Goal: Transaction & Acquisition: Purchase product/service

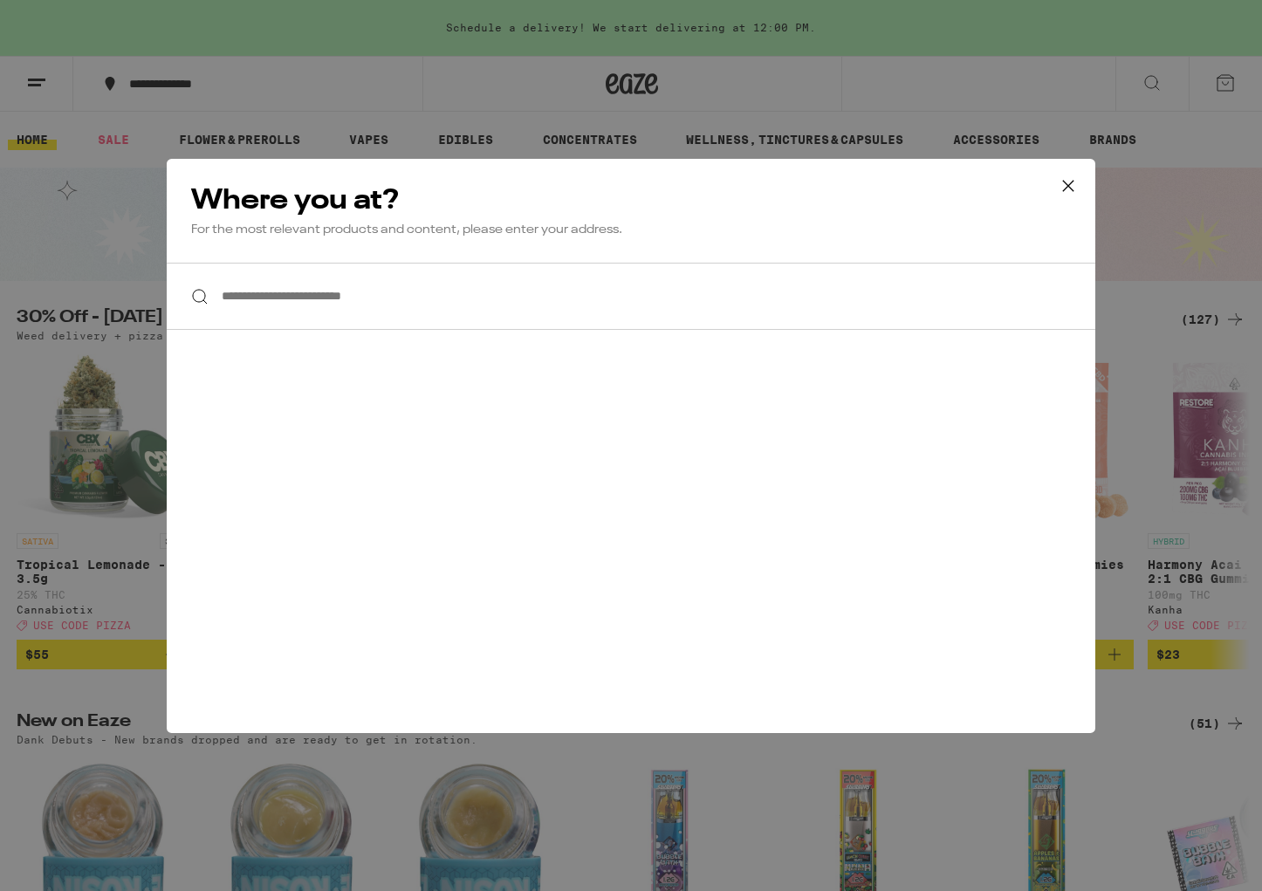
paste input "**********"
drag, startPoint x: 341, startPoint y: 299, endPoint x: 189, endPoint y: 281, distance: 153.0
click at [189, 281] on div "**********" at bounding box center [631, 296] width 929 height 67
drag, startPoint x: 611, startPoint y: 297, endPoint x: 749, endPoint y: 296, distance: 137.9
click at [749, 296] on input "**********" at bounding box center [631, 296] width 929 height 67
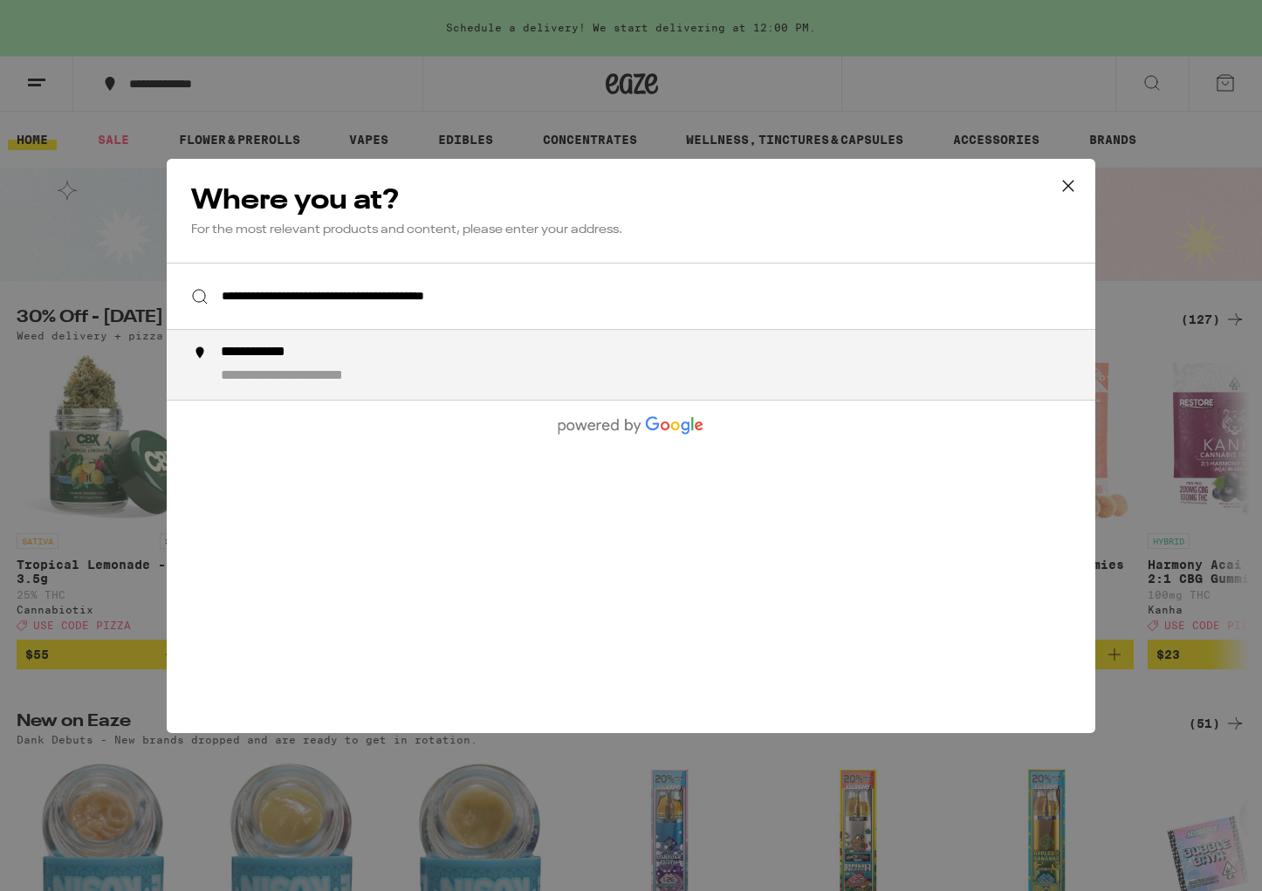
click at [467, 366] on div "**********" at bounding box center [666, 365] width 890 height 42
type input "**********"
click at [350, 378] on div "**********" at bounding box center [325, 376] width 208 height 18
click at [361, 375] on div "**********" at bounding box center [298, 376] width 154 height 18
type input "**********"
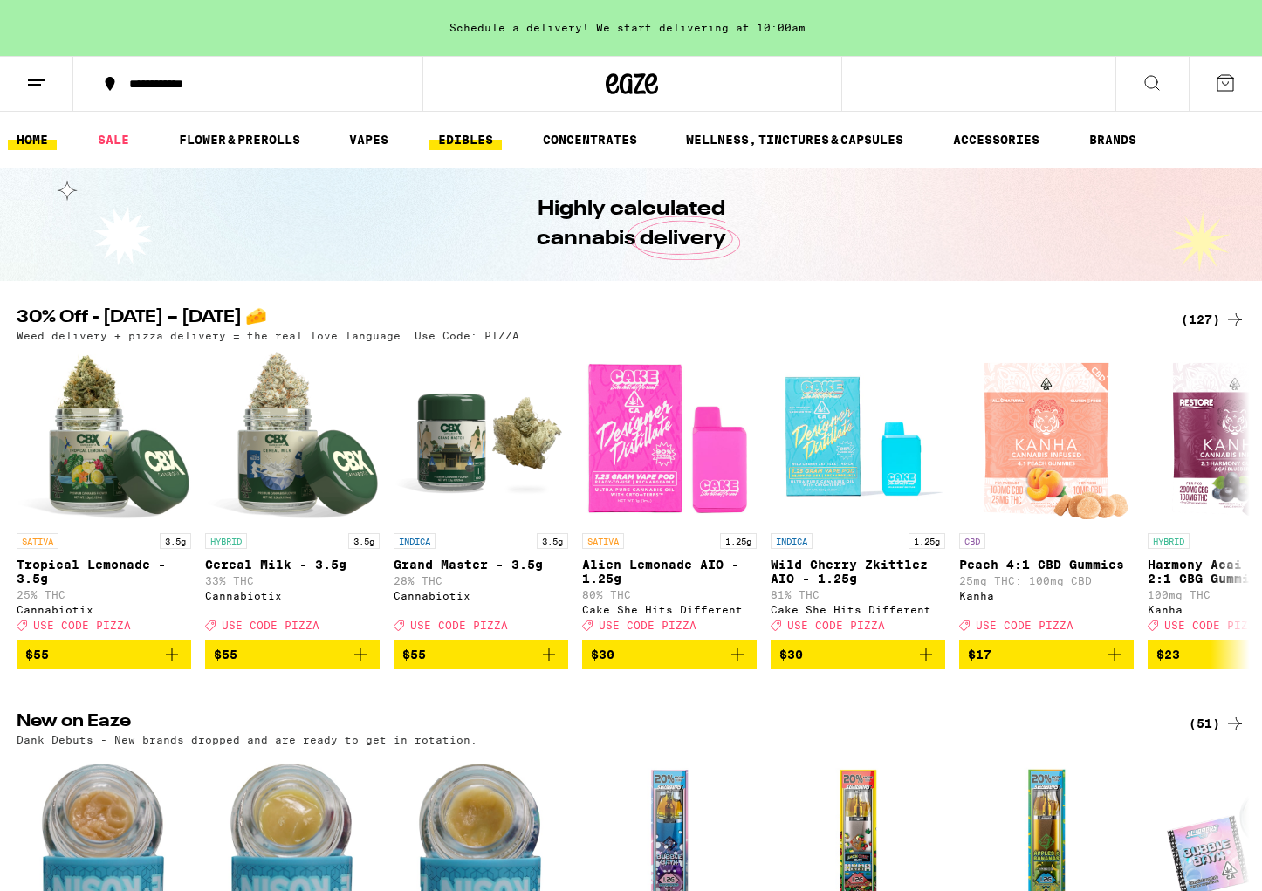
click at [457, 146] on link "EDIBLES" at bounding box center [465, 139] width 72 height 21
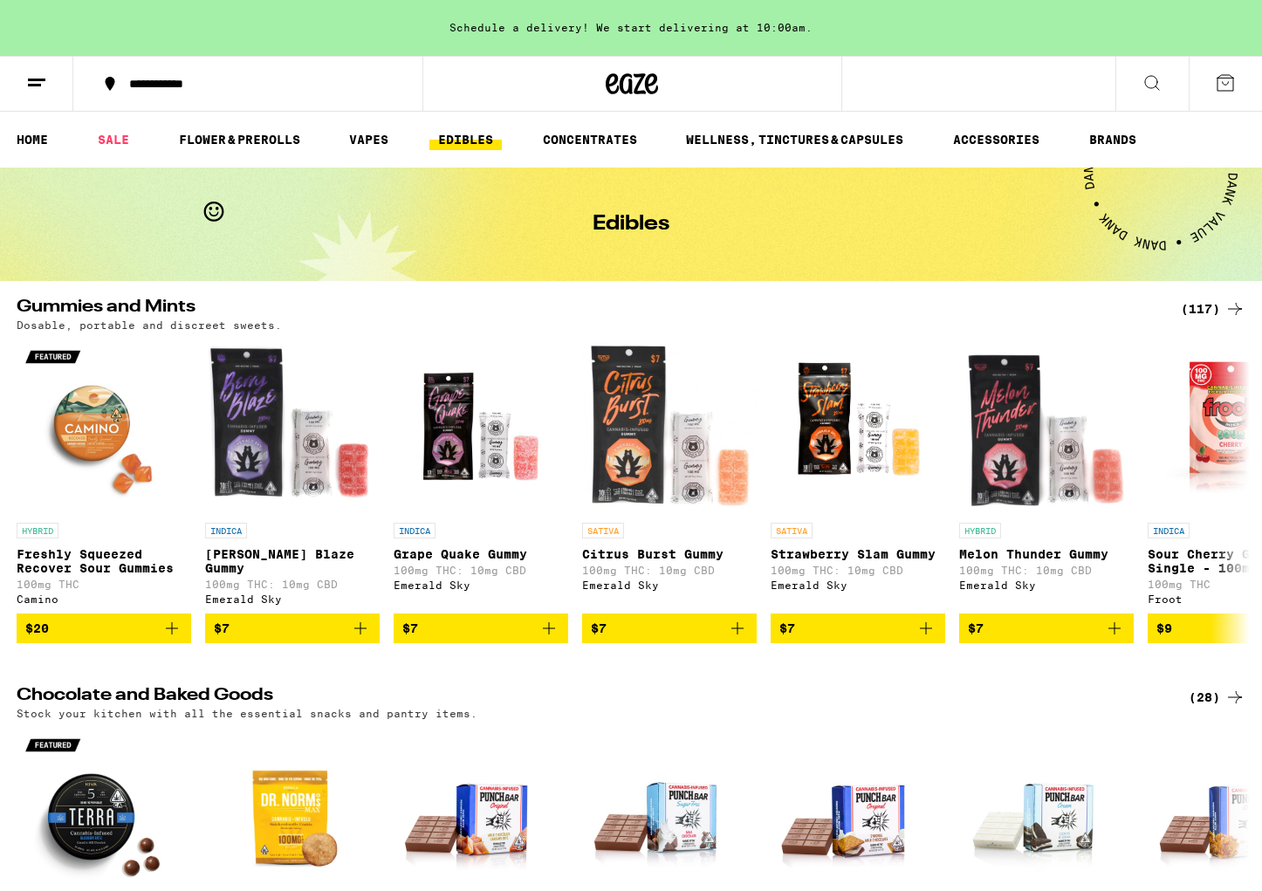
click at [43, 86] on icon at bounding box center [36, 82] width 21 height 21
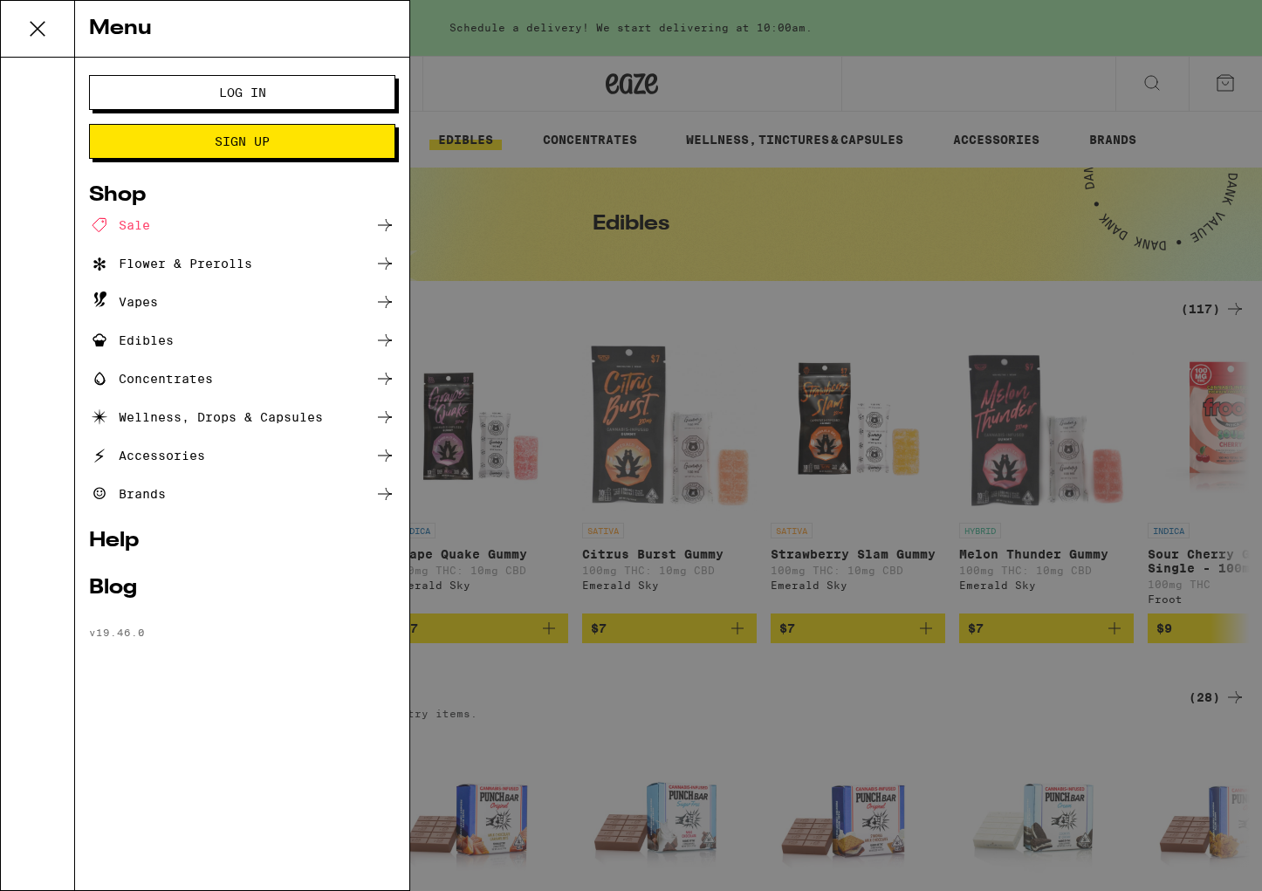
click at [494, 194] on div "Menu Log In Sign Up Shop Sale Flower & Prerolls Vapes Edibles Concentrates Well…" at bounding box center [631, 445] width 1262 height 891
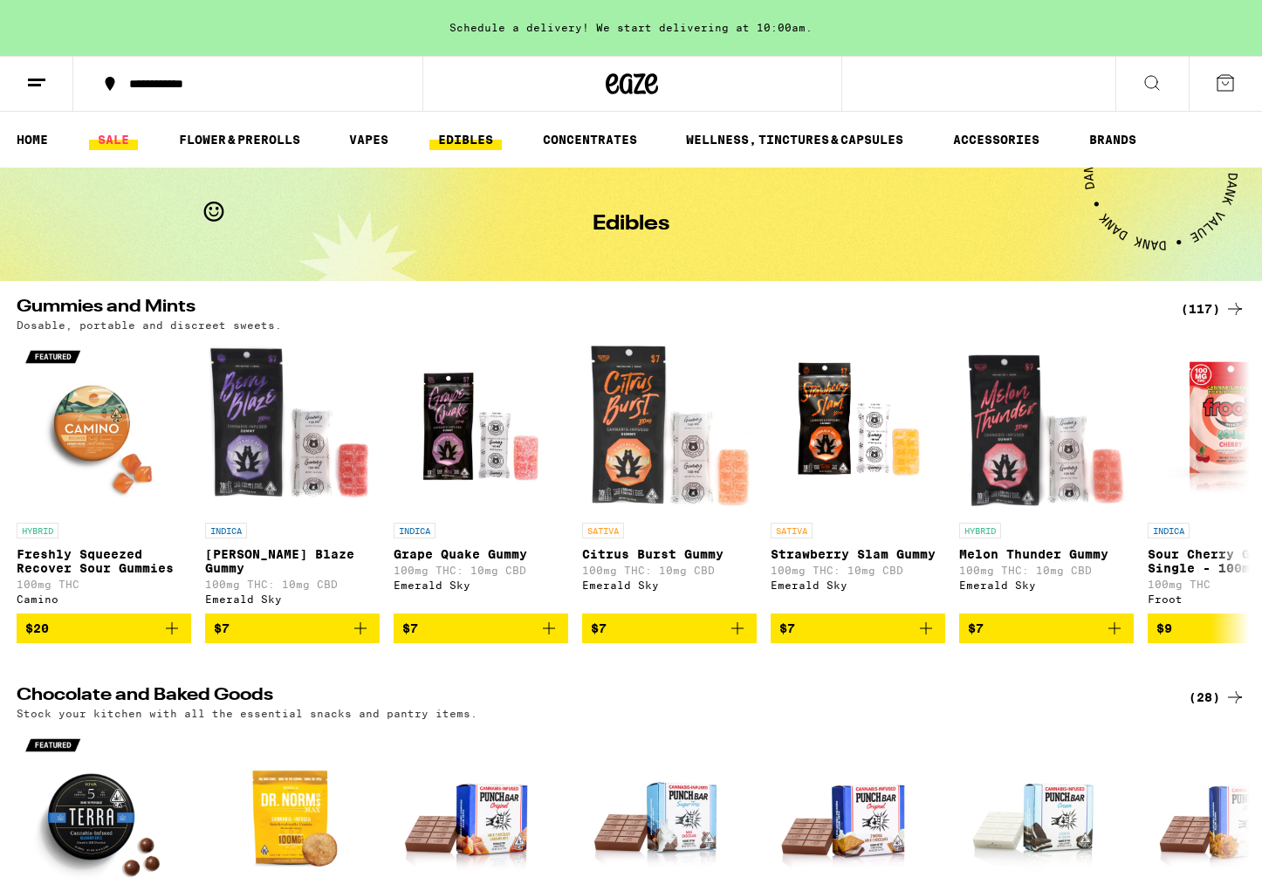
click at [124, 140] on link "SALE" at bounding box center [113, 139] width 49 height 21
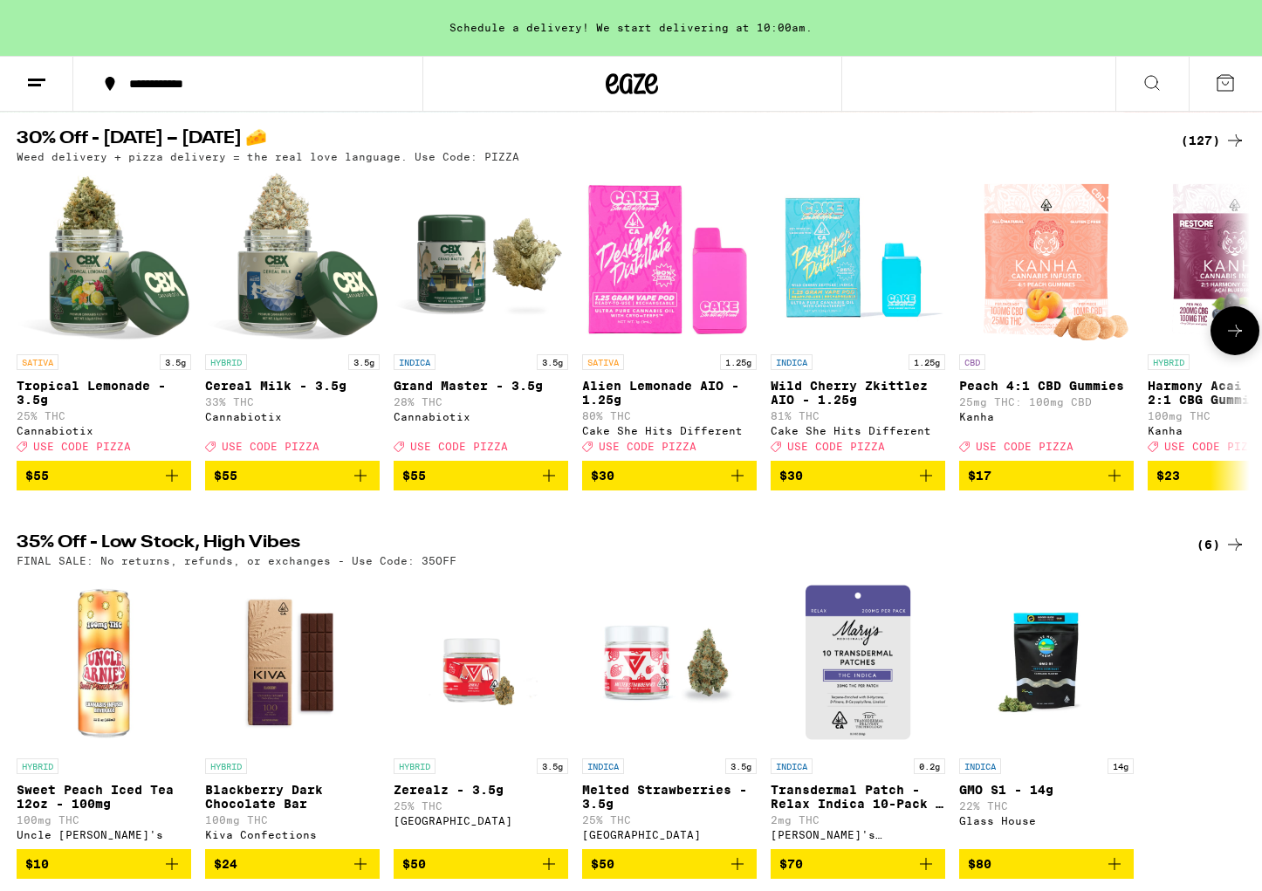
scroll to position [170, 0]
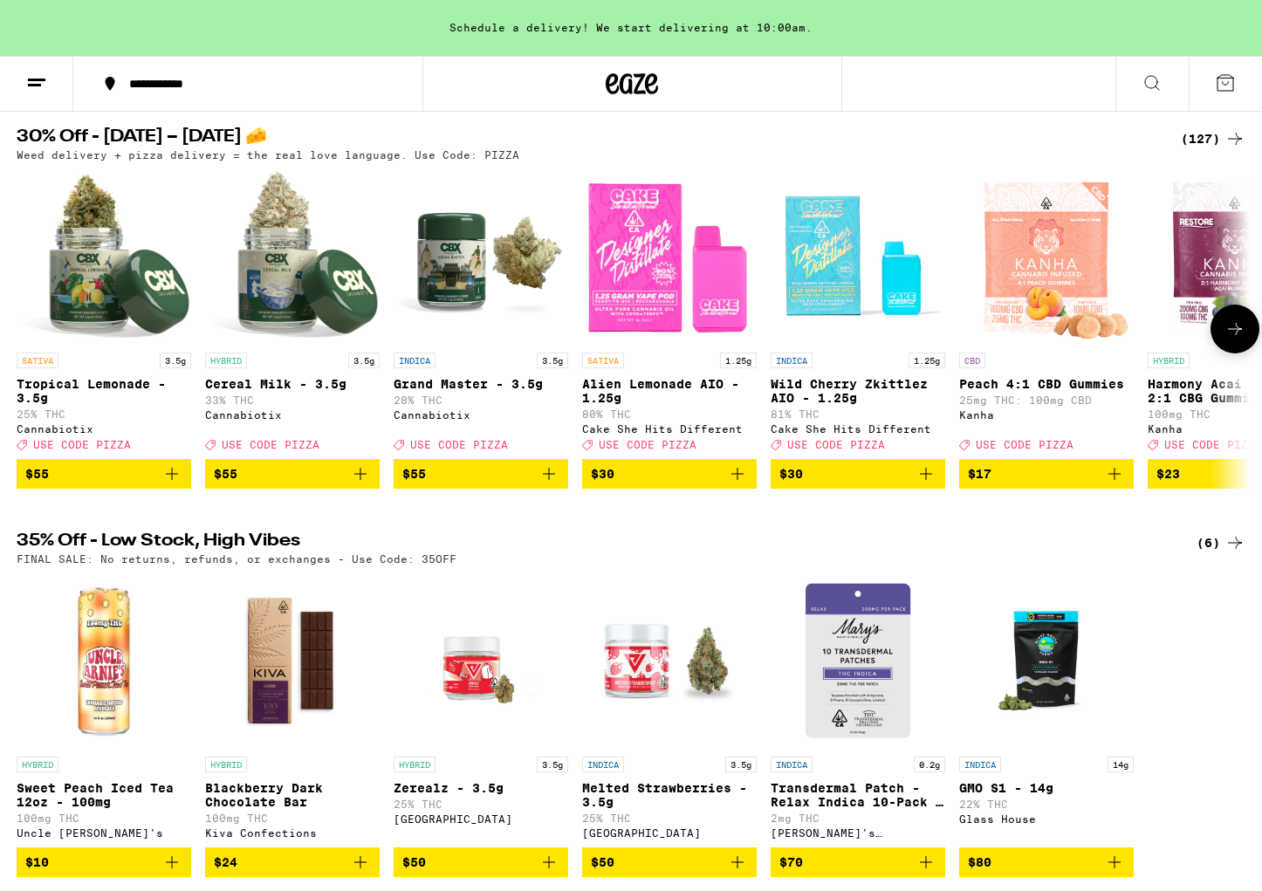
click at [1234, 331] on icon at bounding box center [1235, 329] width 21 height 21
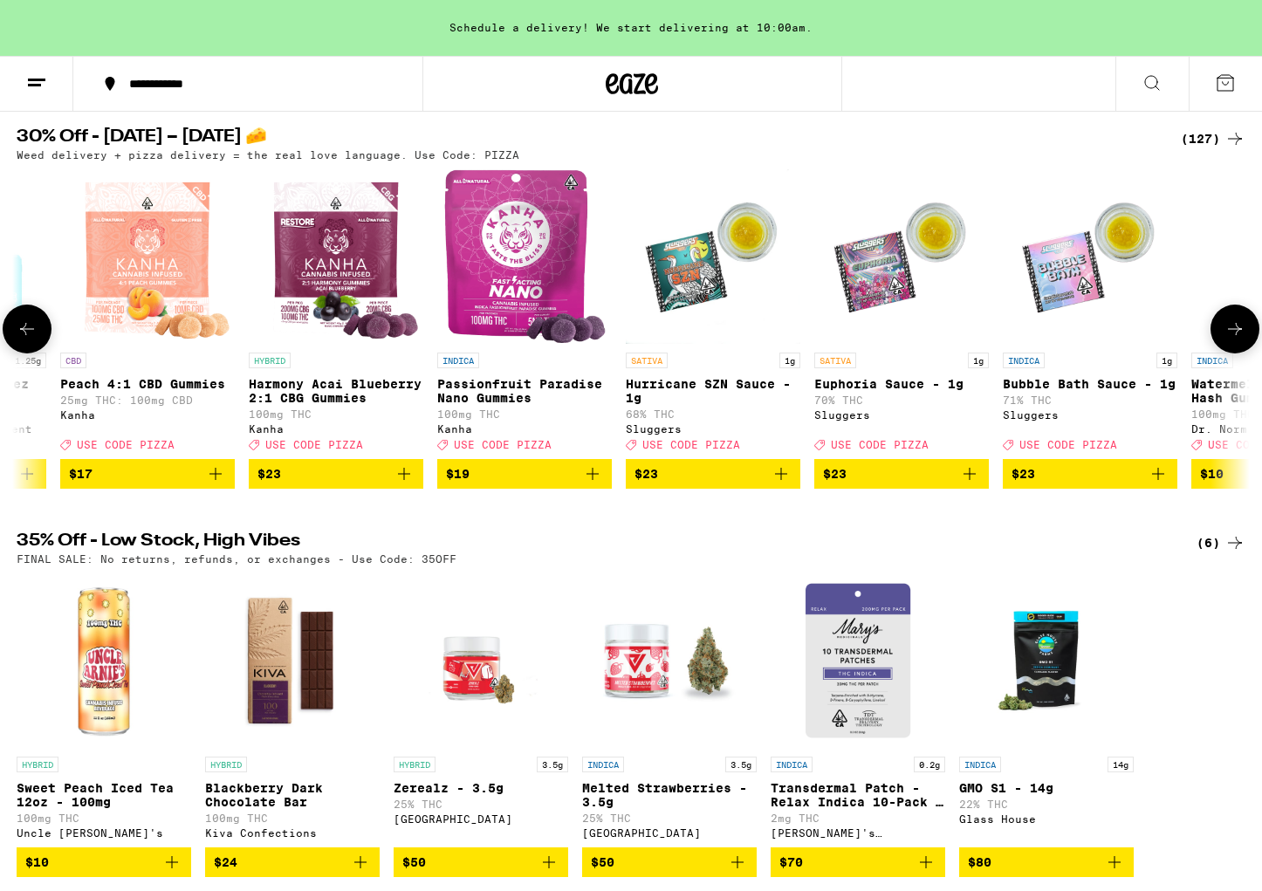
scroll to position [0, 1039]
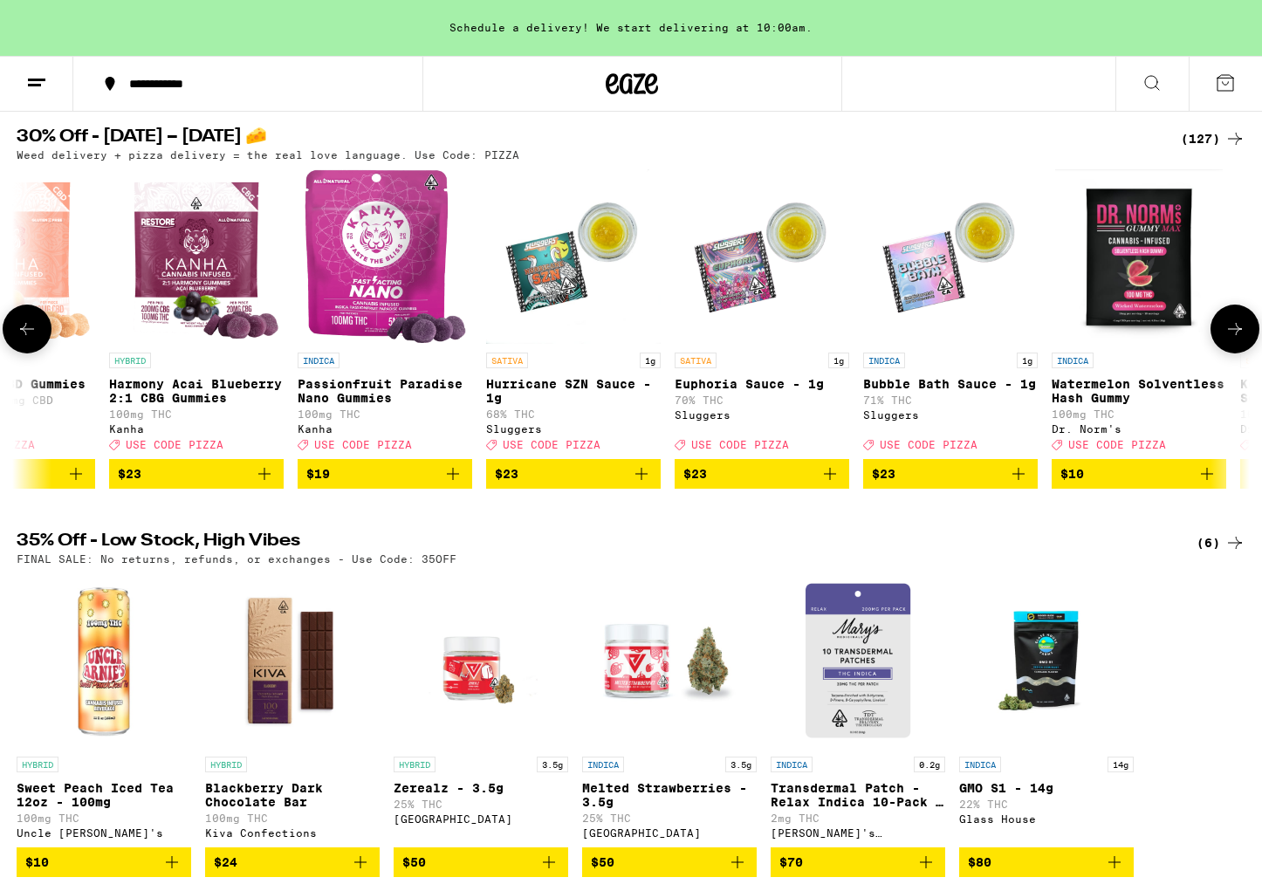
click at [1233, 330] on icon at bounding box center [1235, 329] width 21 height 21
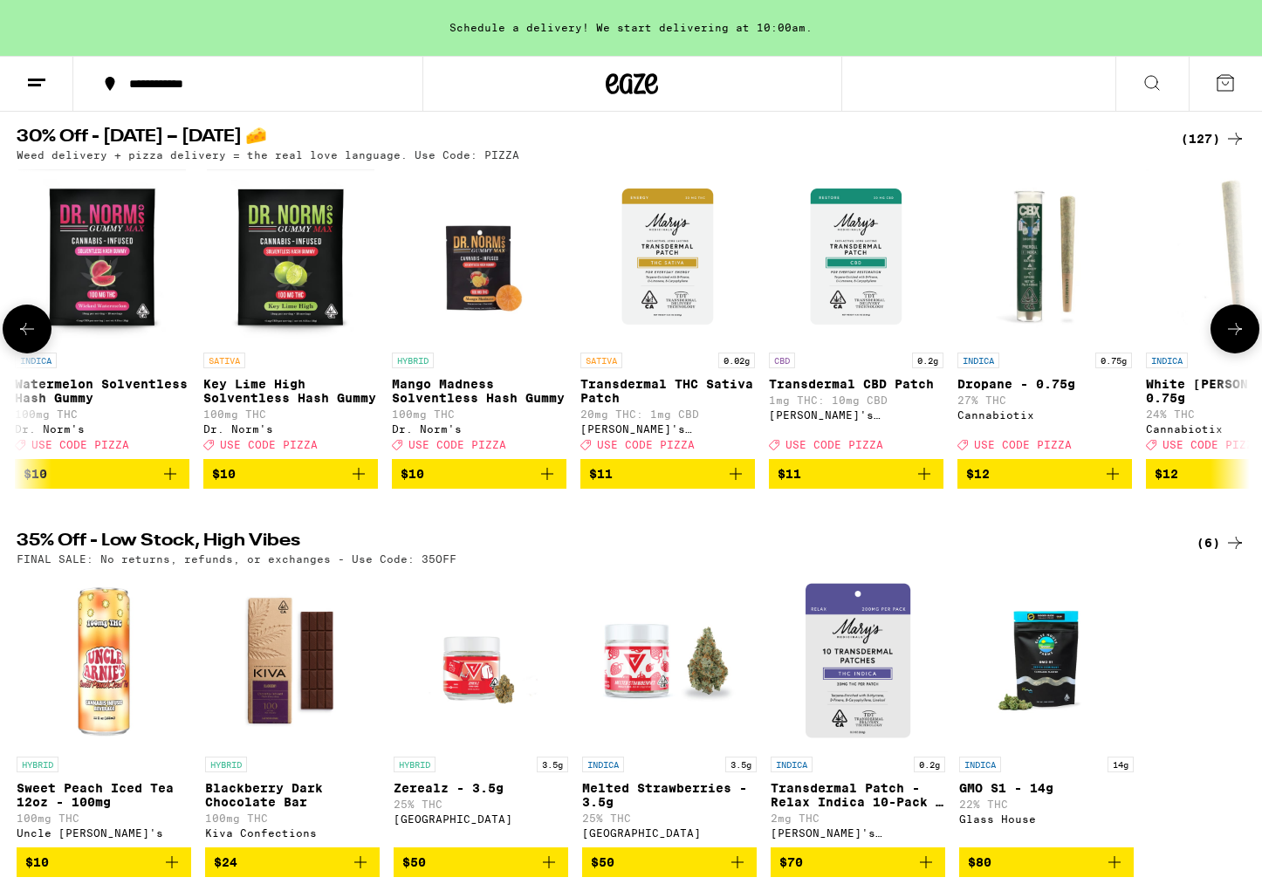
scroll to position [0, 2077]
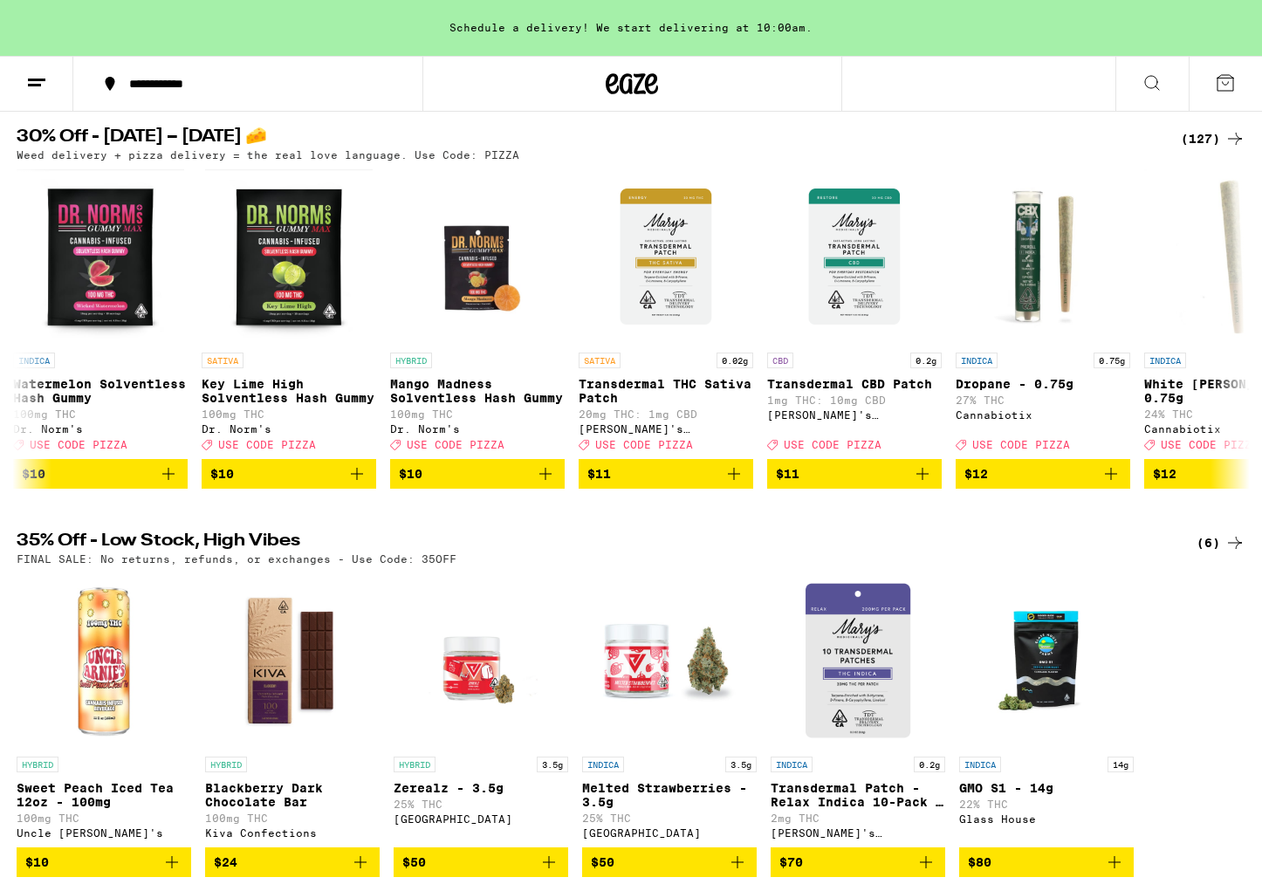
click at [1210, 141] on div "(127)" at bounding box center [1213, 138] width 65 height 21
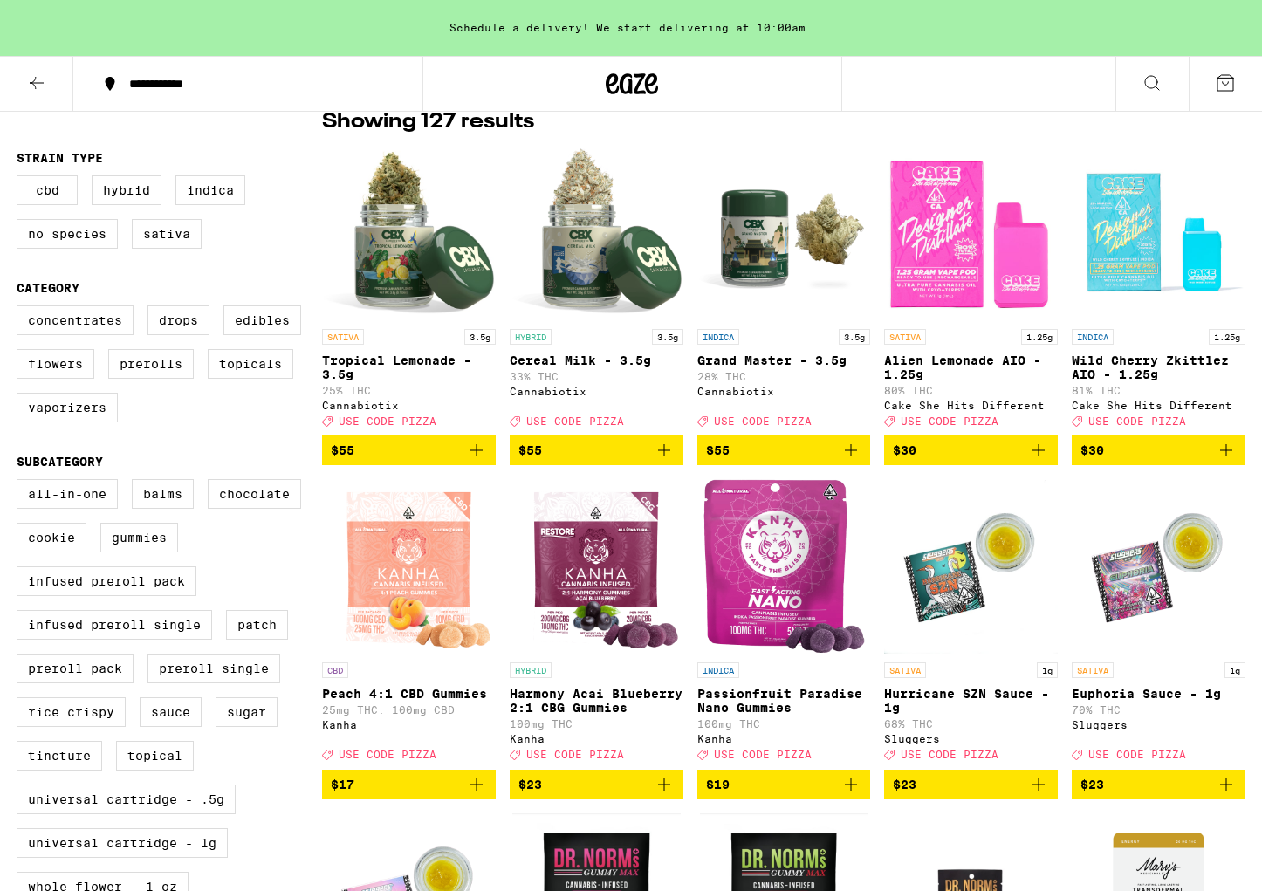
scroll to position [107, 0]
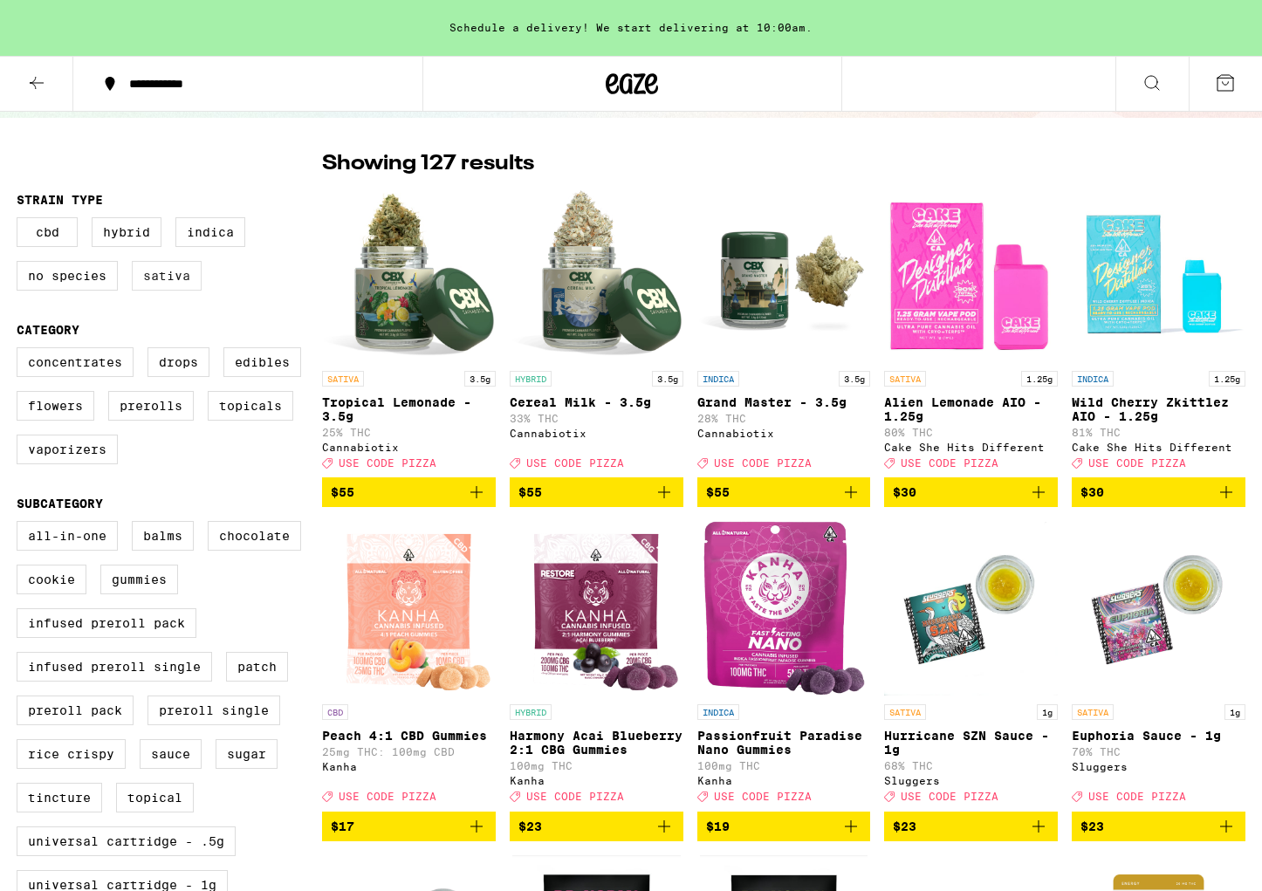
click at [173, 284] on label "Sativa" at bounding box center [167, 276] width 70 height 30
click at [21, 221] on input "Sativa" at bounding box center [20, 220] width 1 height 1
checkbox input "true"
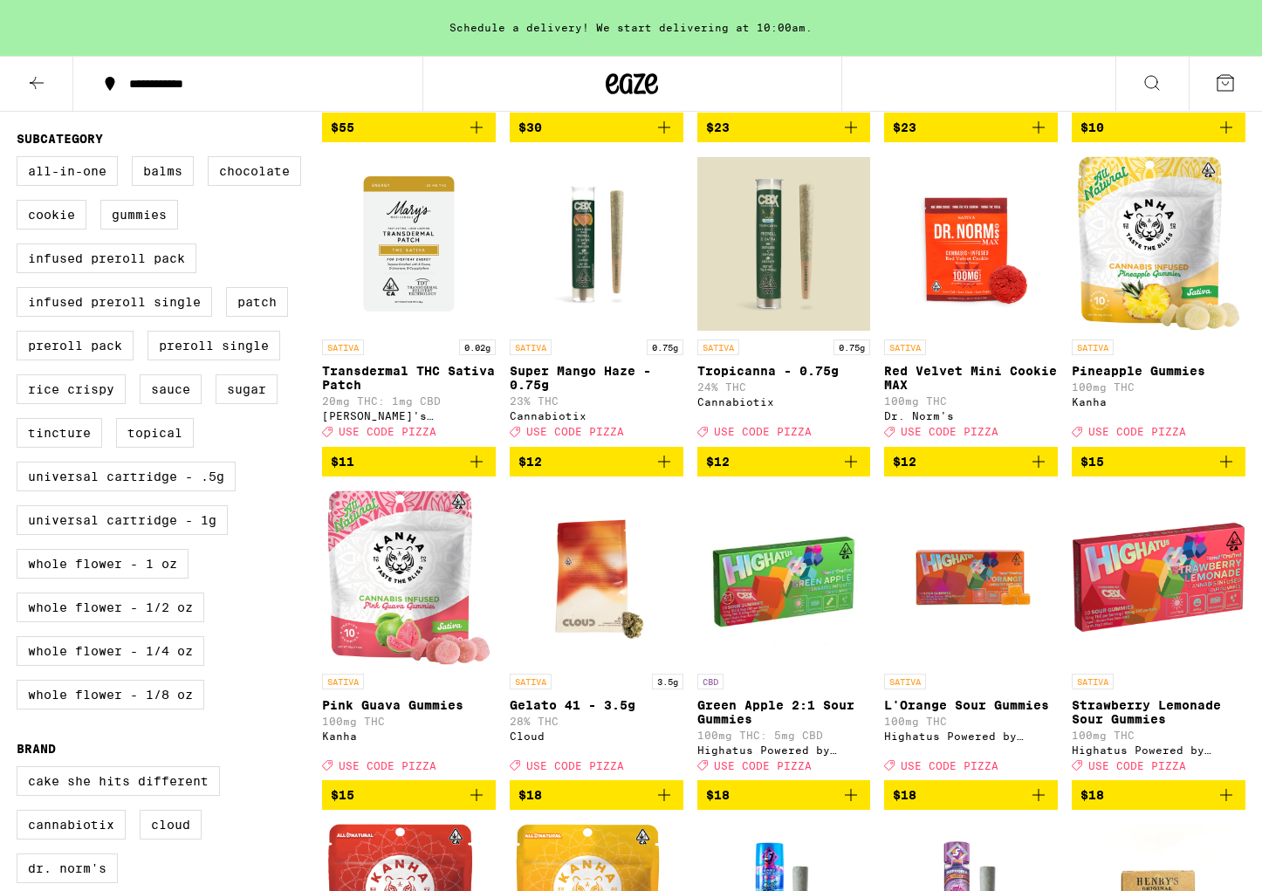
scroll to position [470, 0]
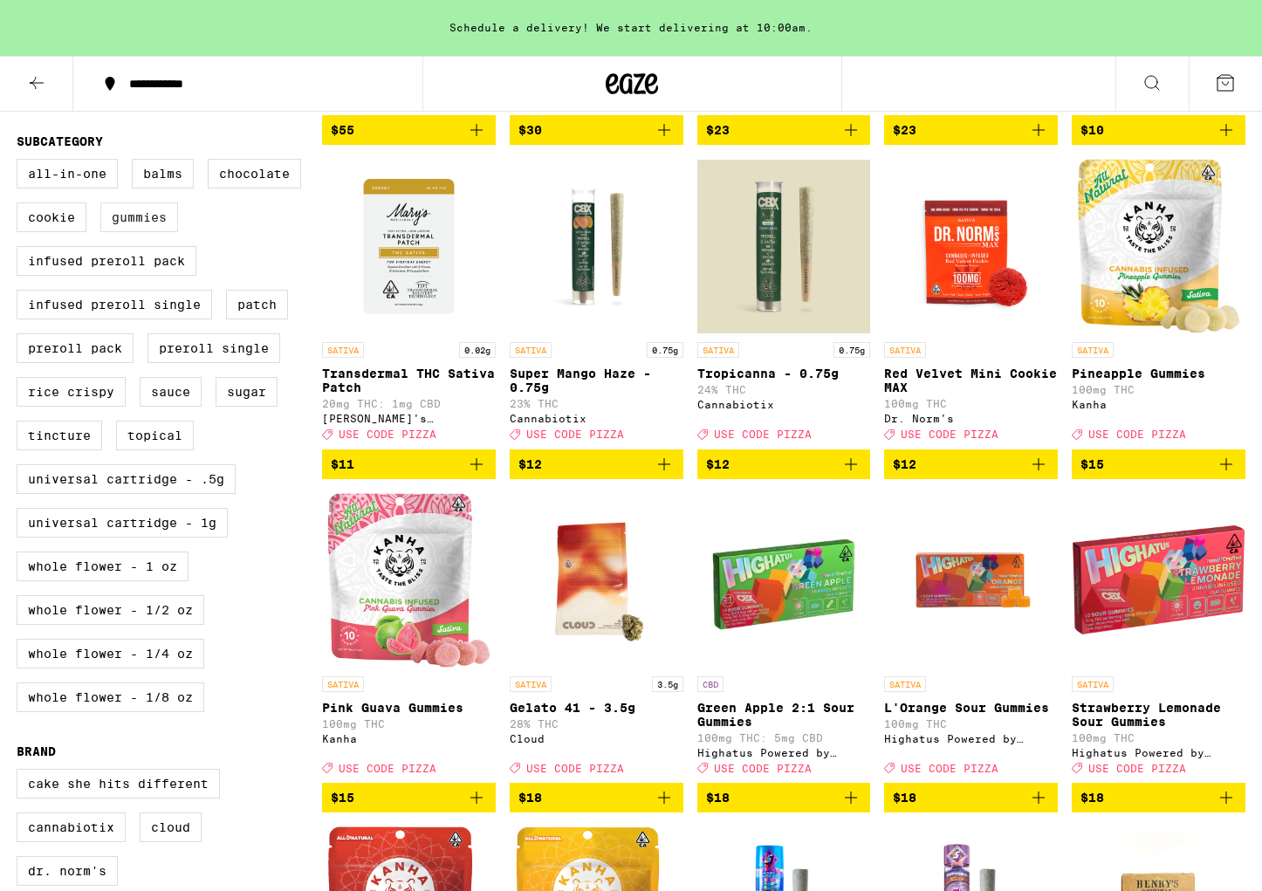
click at [157, 232] on label "Gummies" at bounding box center [139, 218] width 78 height 30
click at [21, 162] on input "Gummies" at bounding box center [20, 161] width 1 height 1
checkbox input "true"
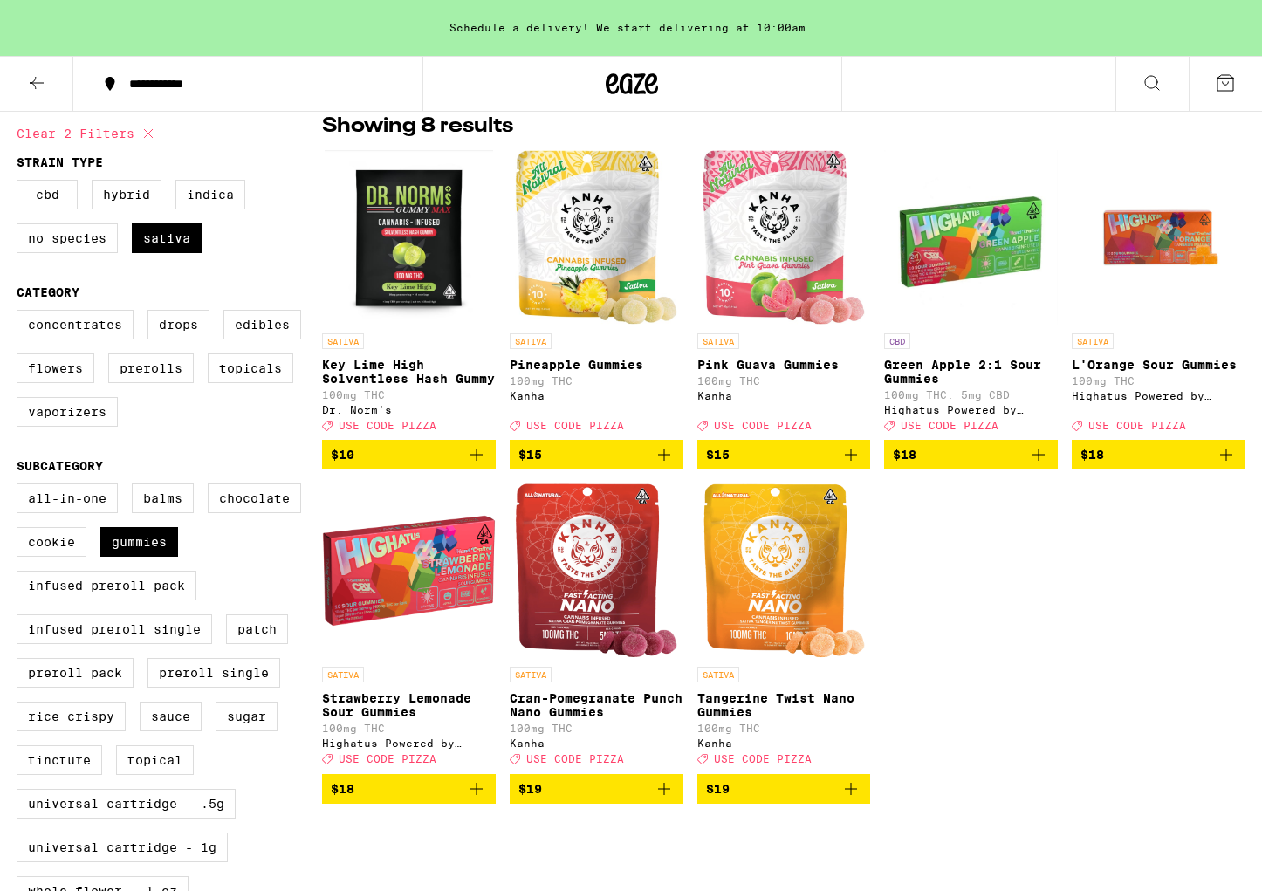
scroll to position [146, 0]
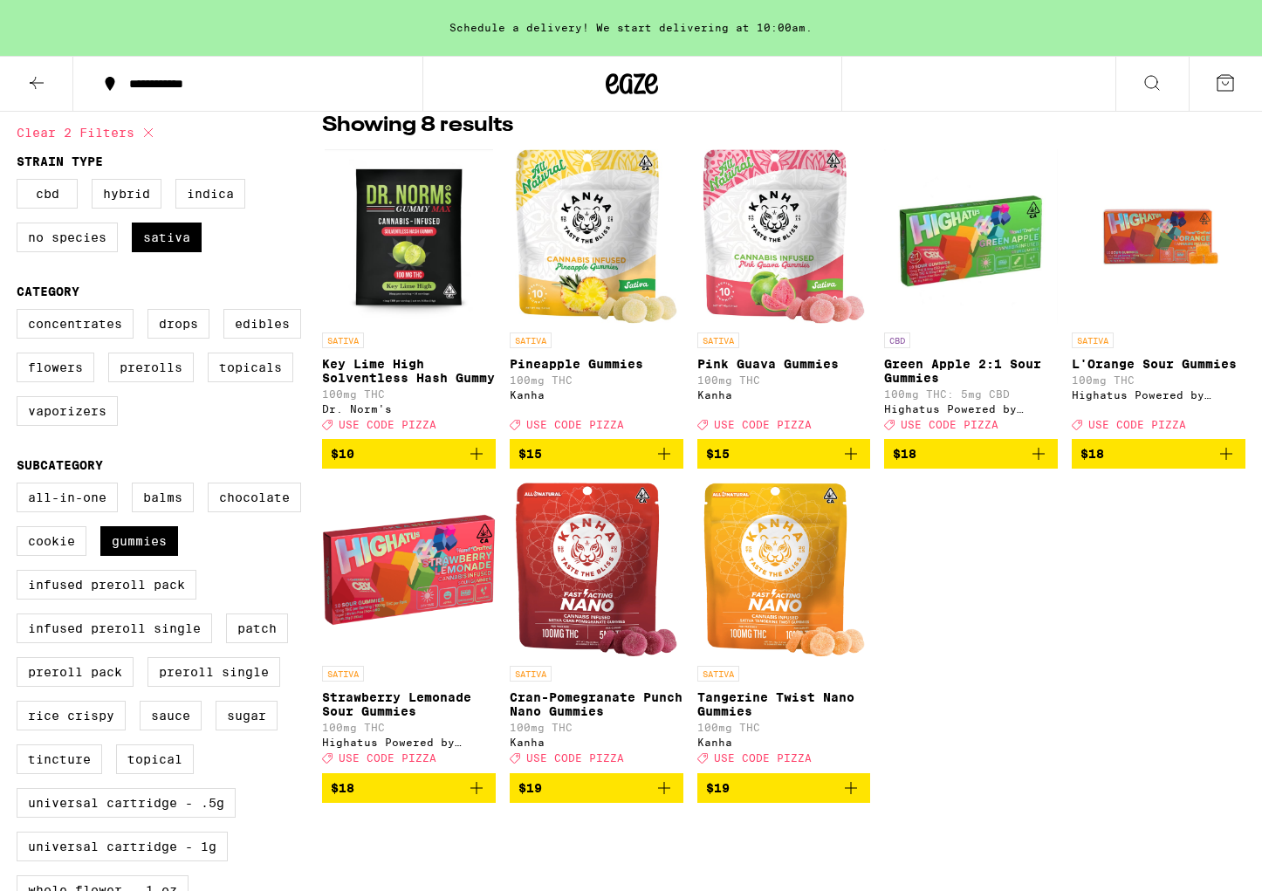
click at [481, 464] on icon "Add to bag" at bounding box center [476, 453] width 21 height 21
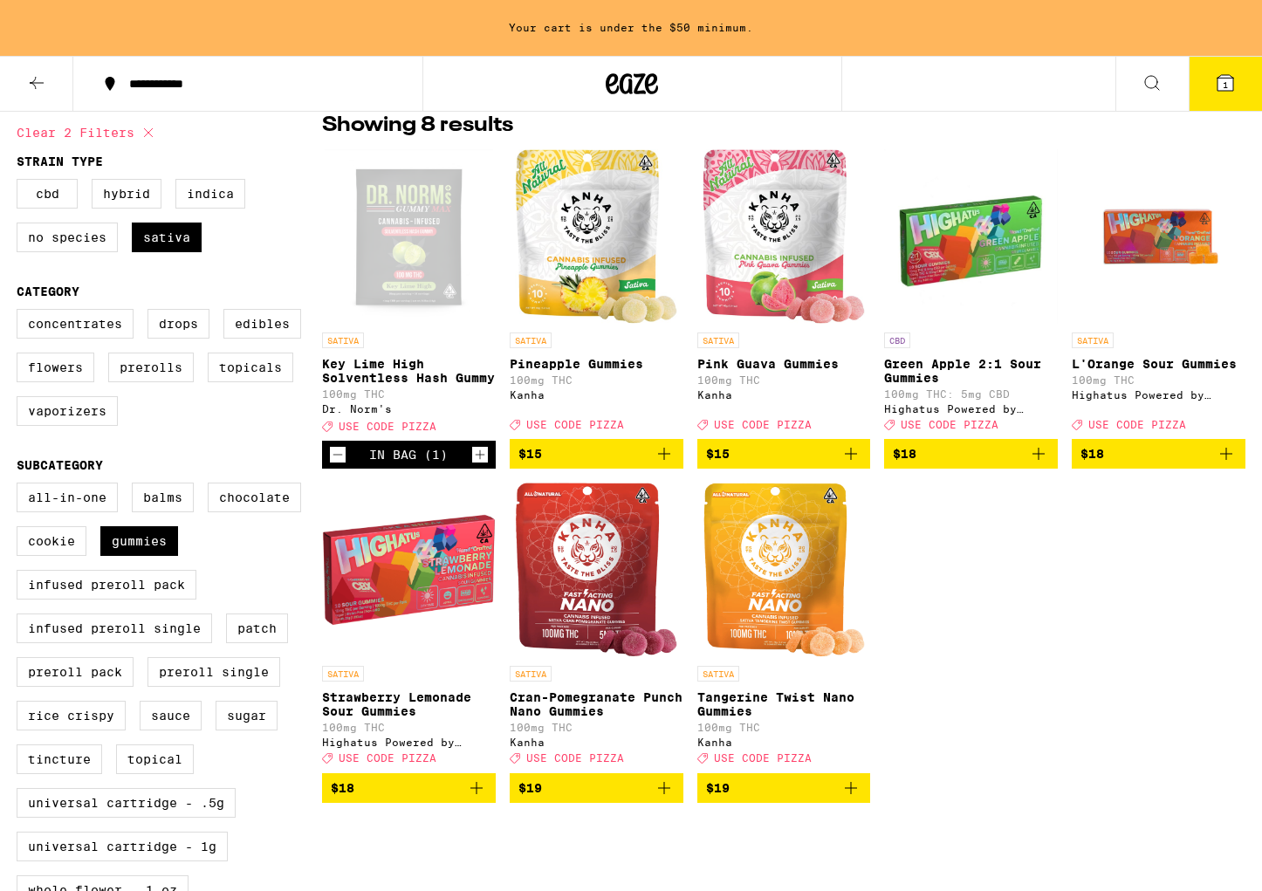
click at [676, 464] on button "$15" at bounding box center [597, 454] width 174 height 30
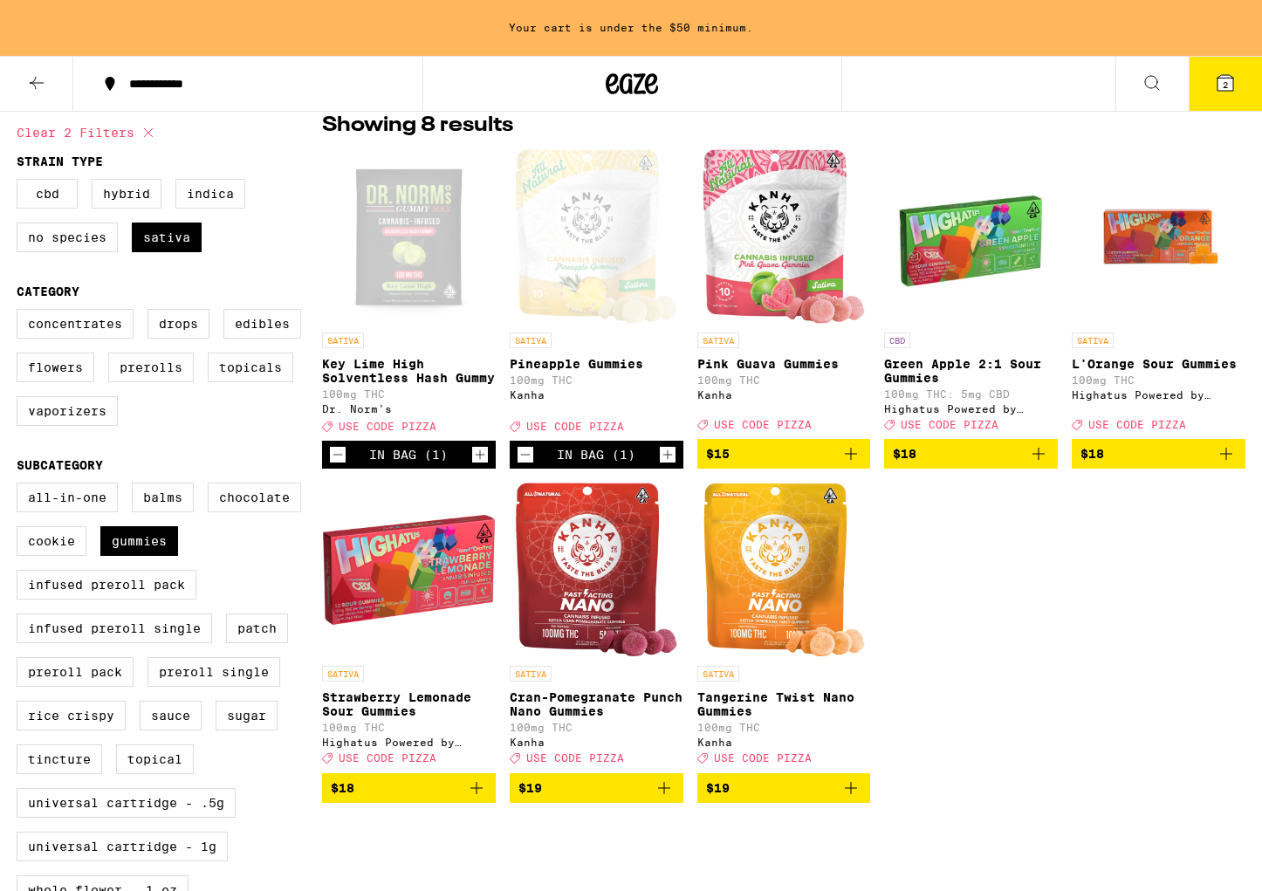
click at [855, 464] on icon "Add to bag" at bounding box center [851, 453] width 21 height 21
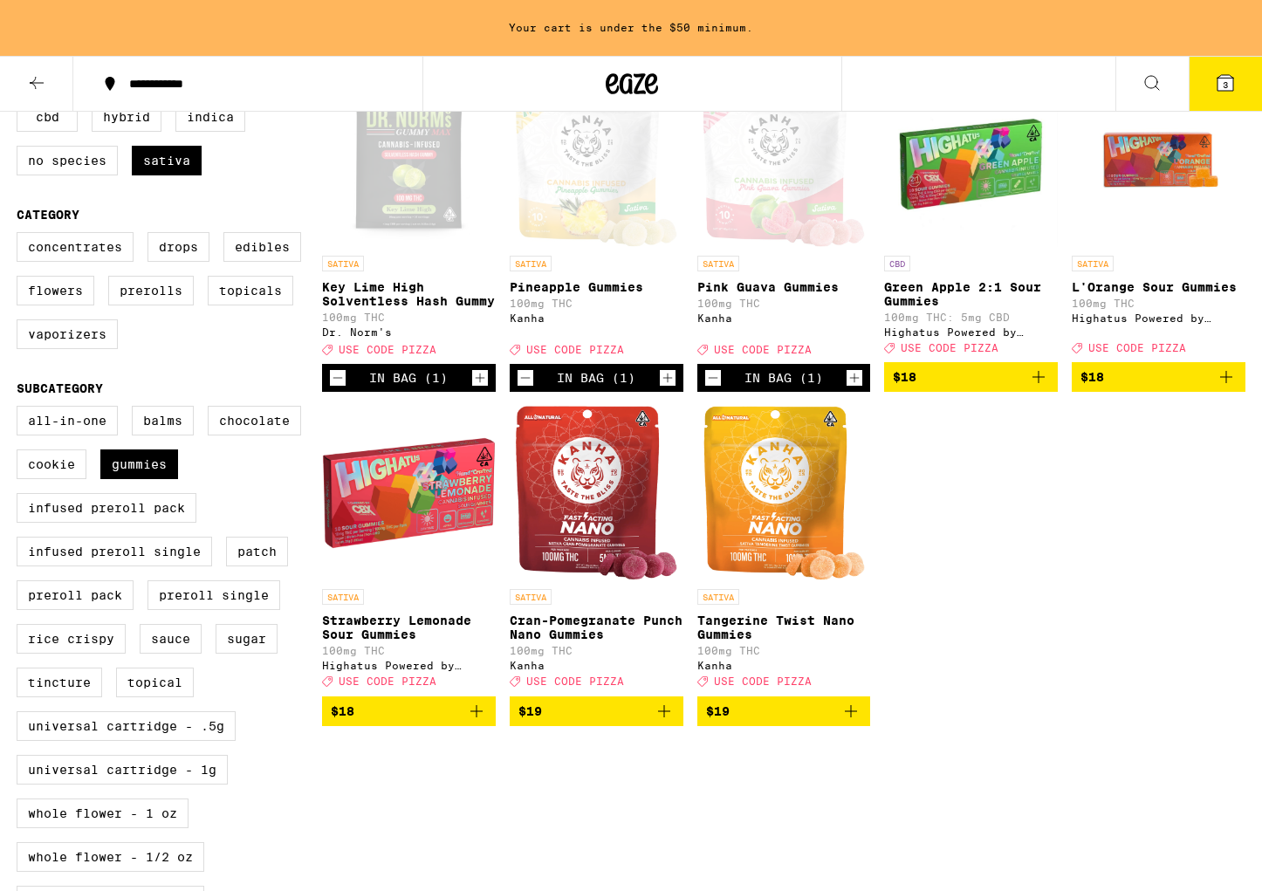
scroll to position [223, 0]
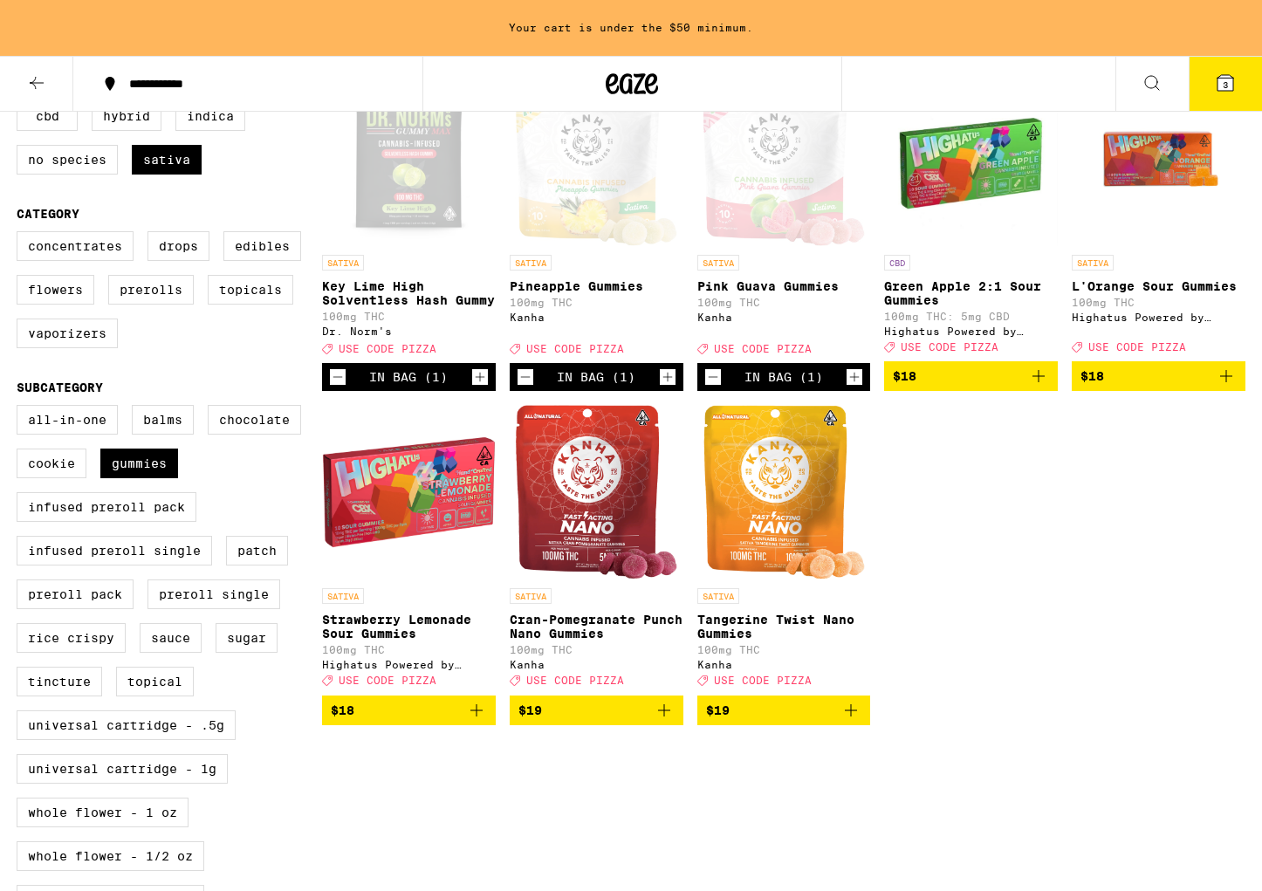
click at [1231, 387] on icon "Add to bag" at bounding box center [1226, 376] width 21 height 21
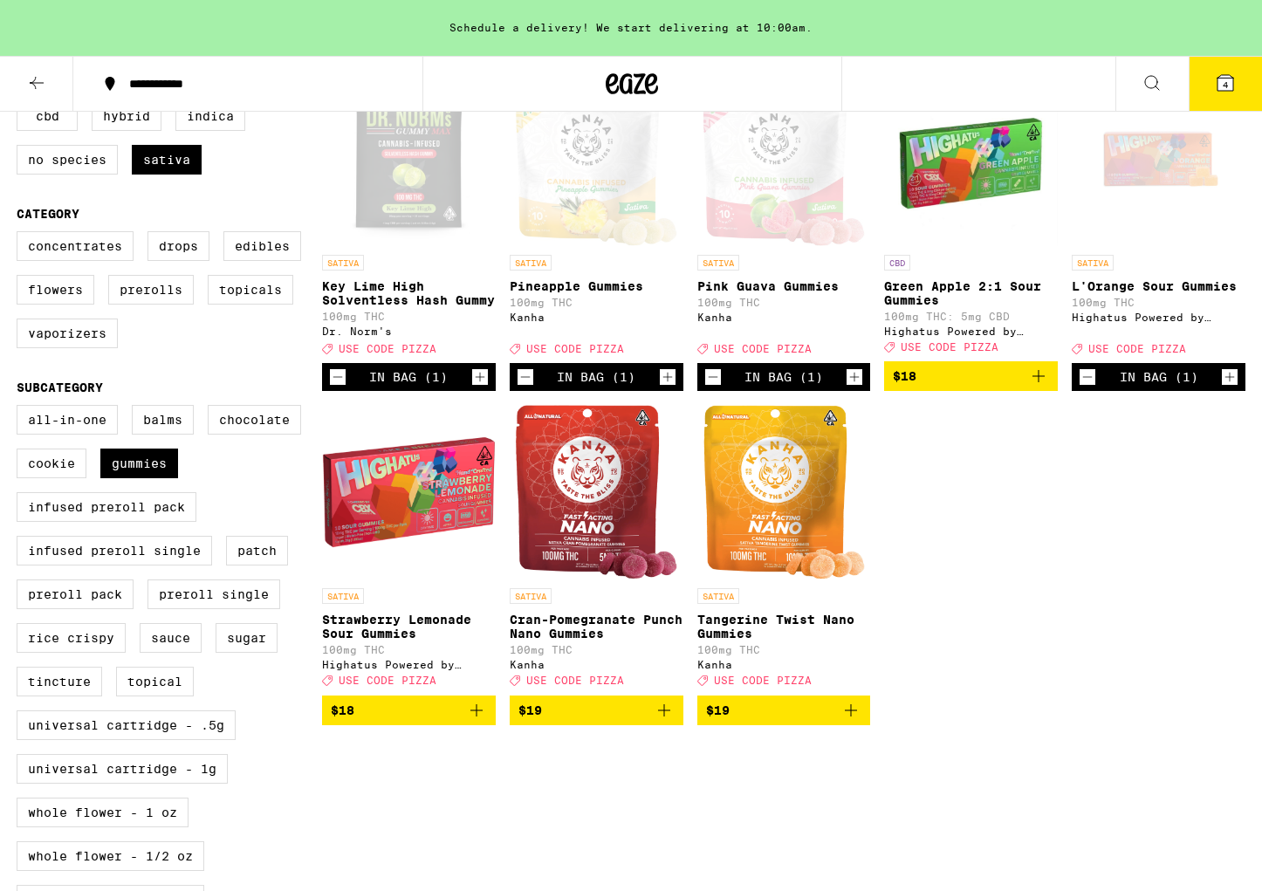
click at [494, 725] on button "$18" at bounding box center [409, 711] width 174 height 30
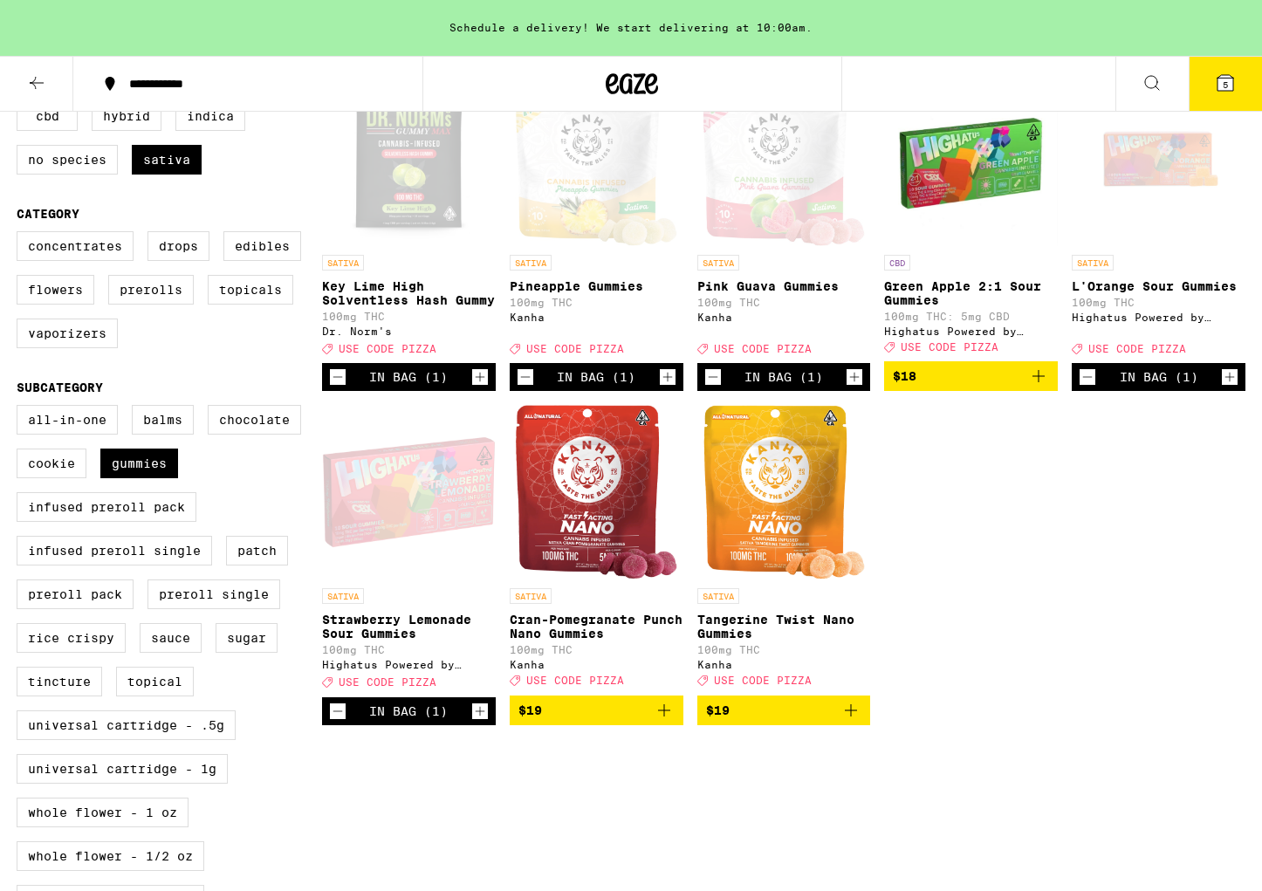
click at [662, 721] on icon "Add to bag" at bounding box center [664, 710] width 21 height 21
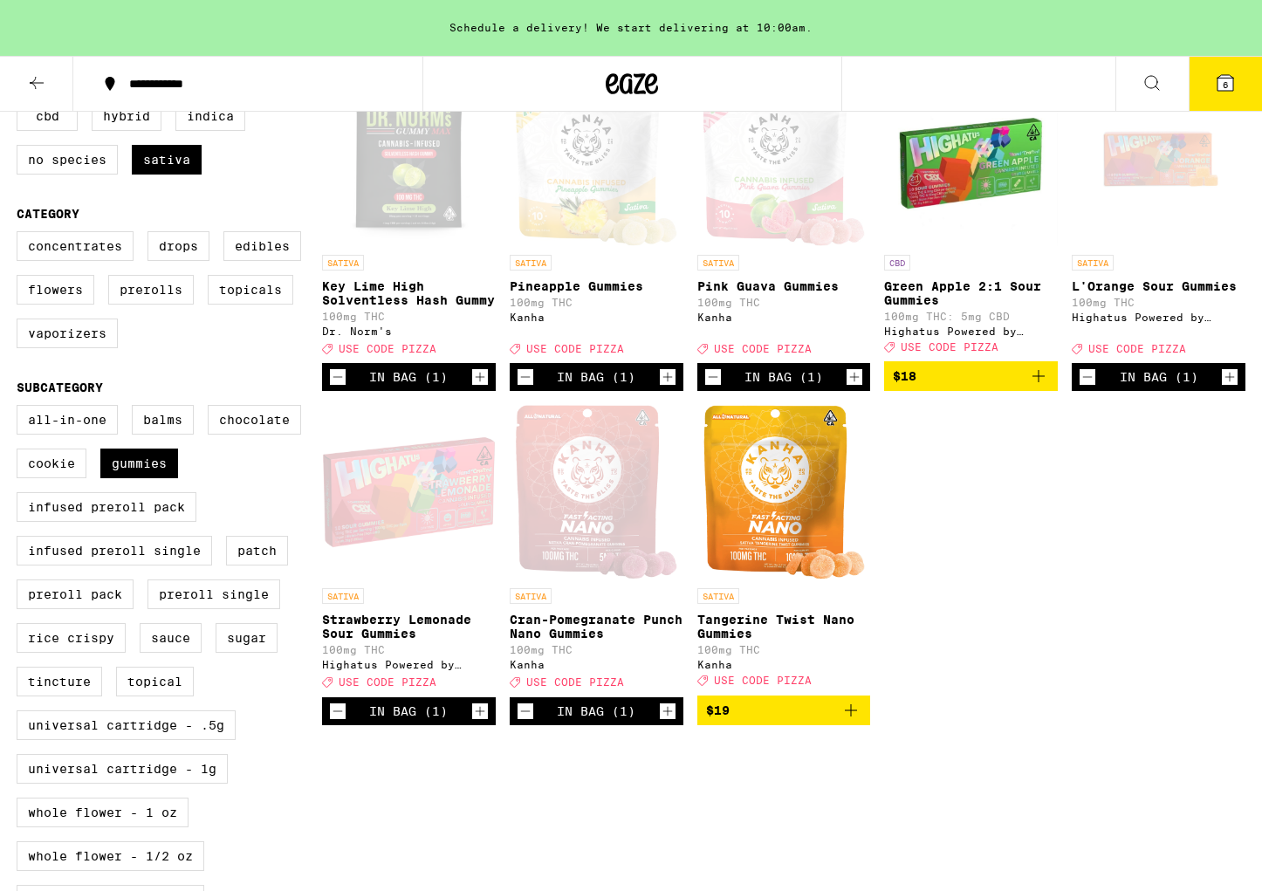
click at [858, 721] on icon "Add to bag" at bounding box center [851, 710] width 21 height 21
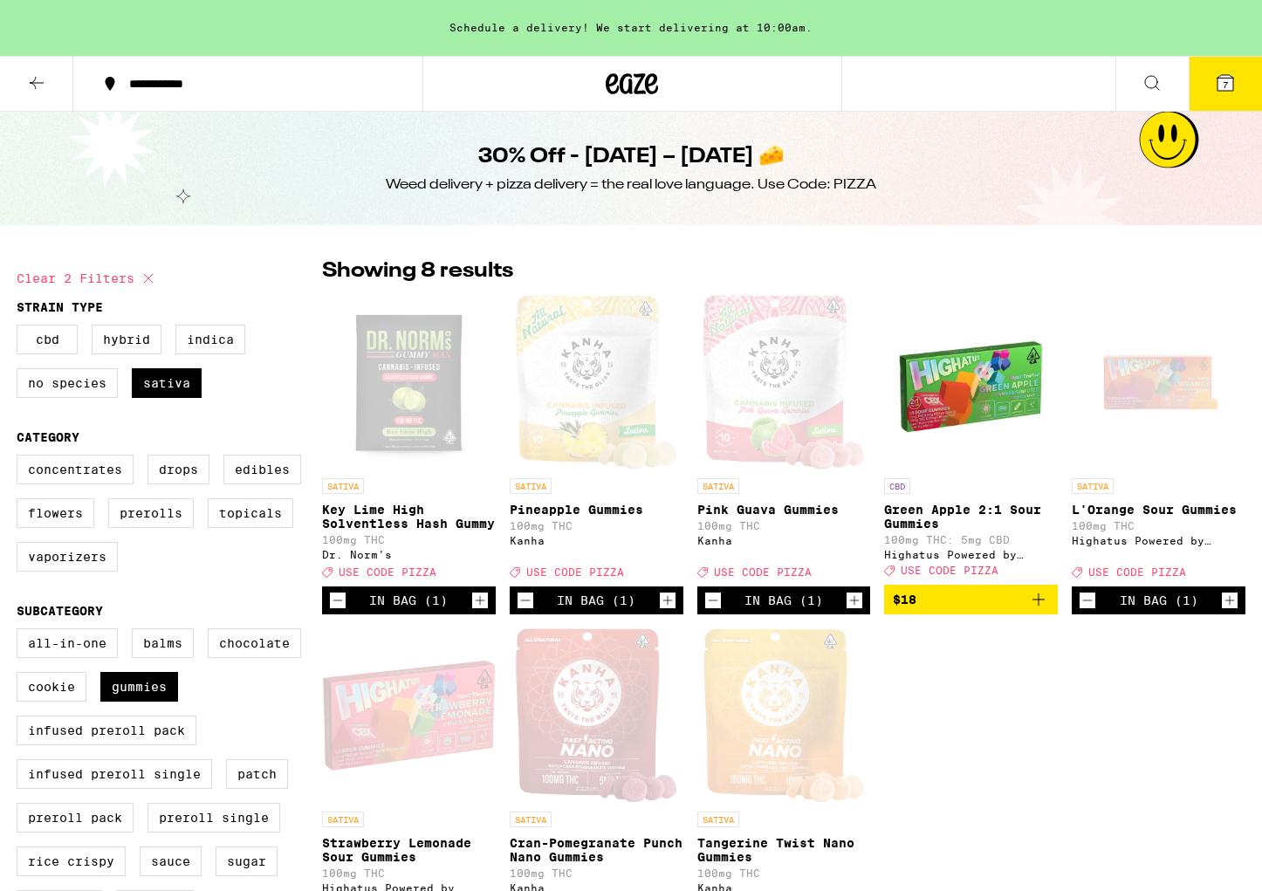
scroll to position [0, 0]
click at [1218, 79] on icon at bounding box center [1226, 83] width 16 height 16
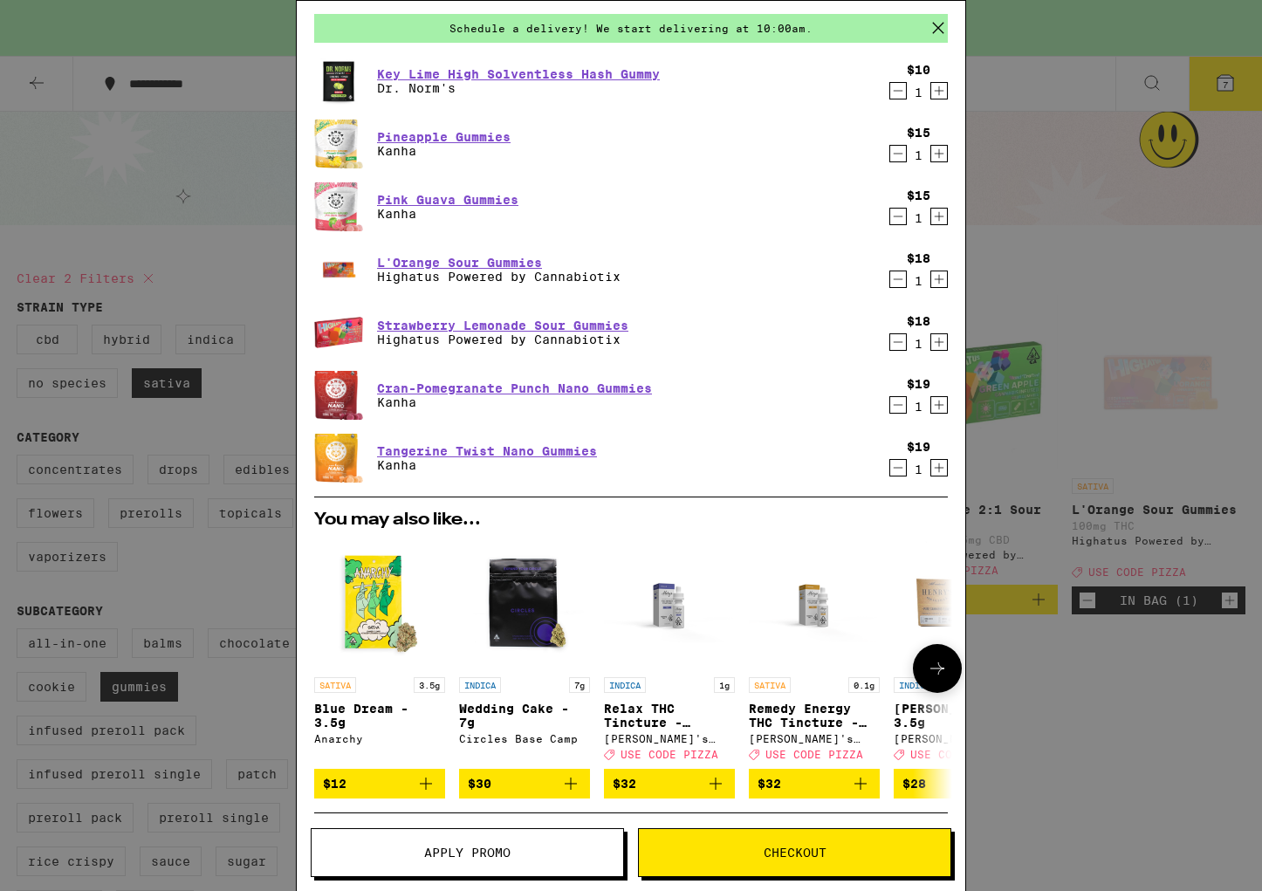
scroll to position [65, 0]
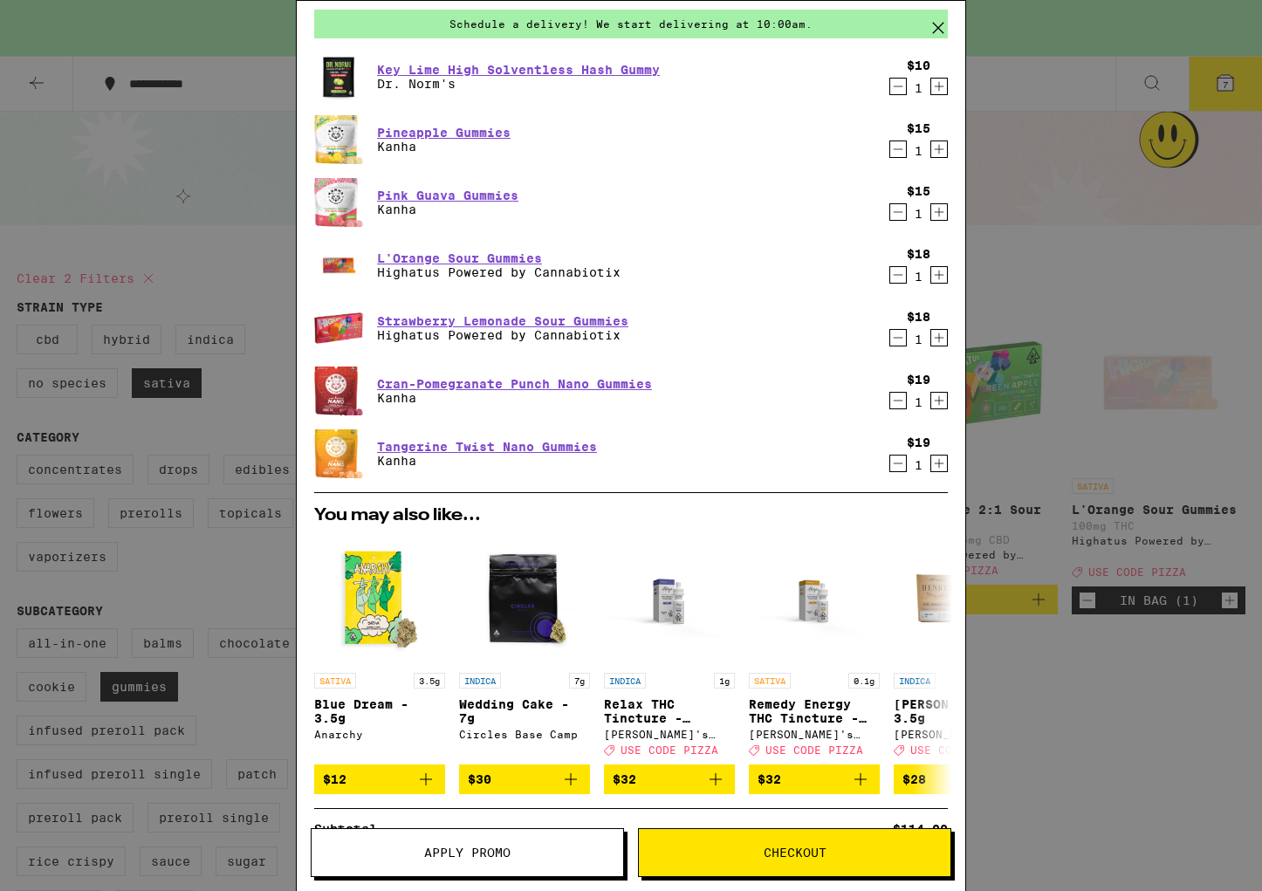
click at [495, 849] on span "Apply Promo" at bounding box center [467, 853] width 86 height 12
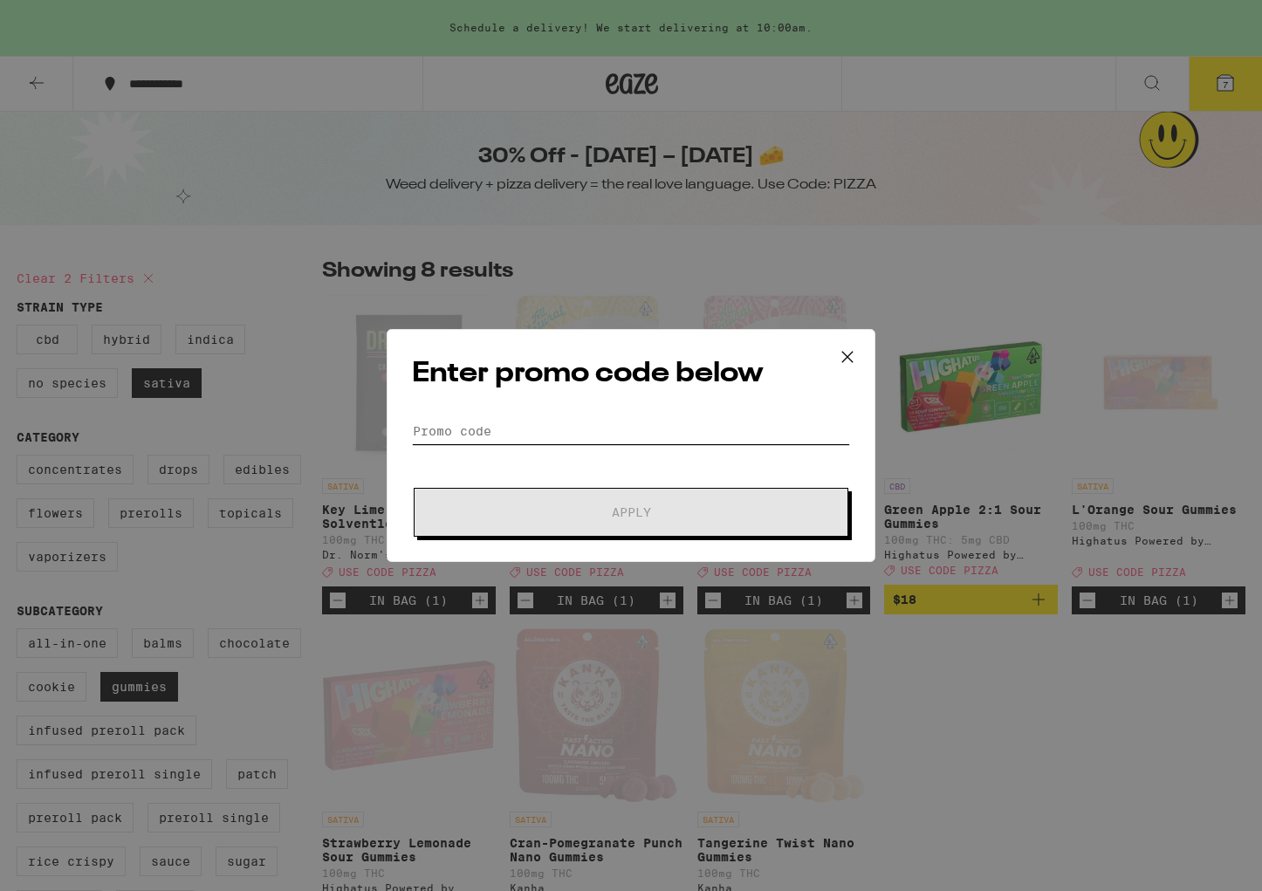
click at [606, 435] on input "Promo Code" at bounding box center [631, 431] width 438 height 26
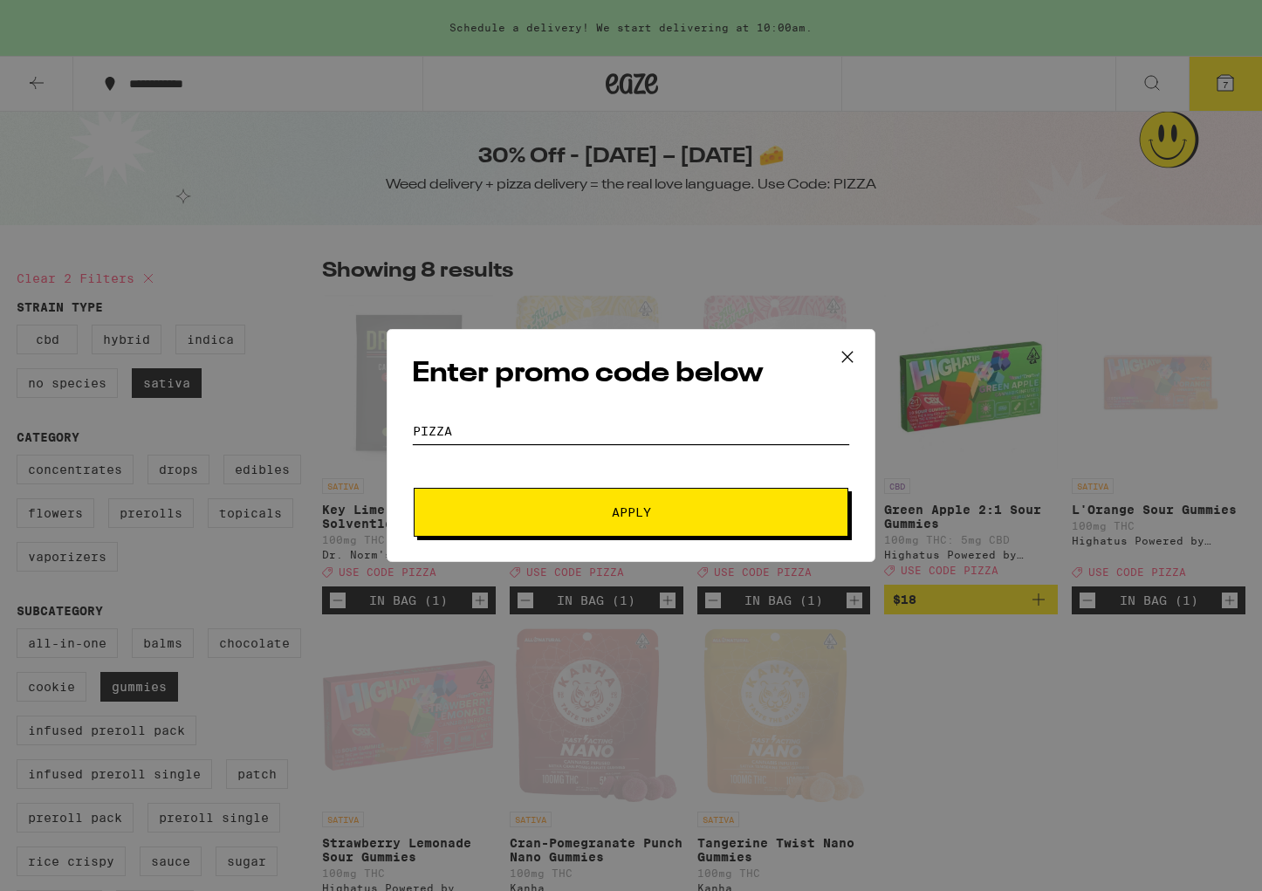
type input "pizza"
click at [600, 500] on button "Apply" at bounding box center [631, 512] width 435 height 49
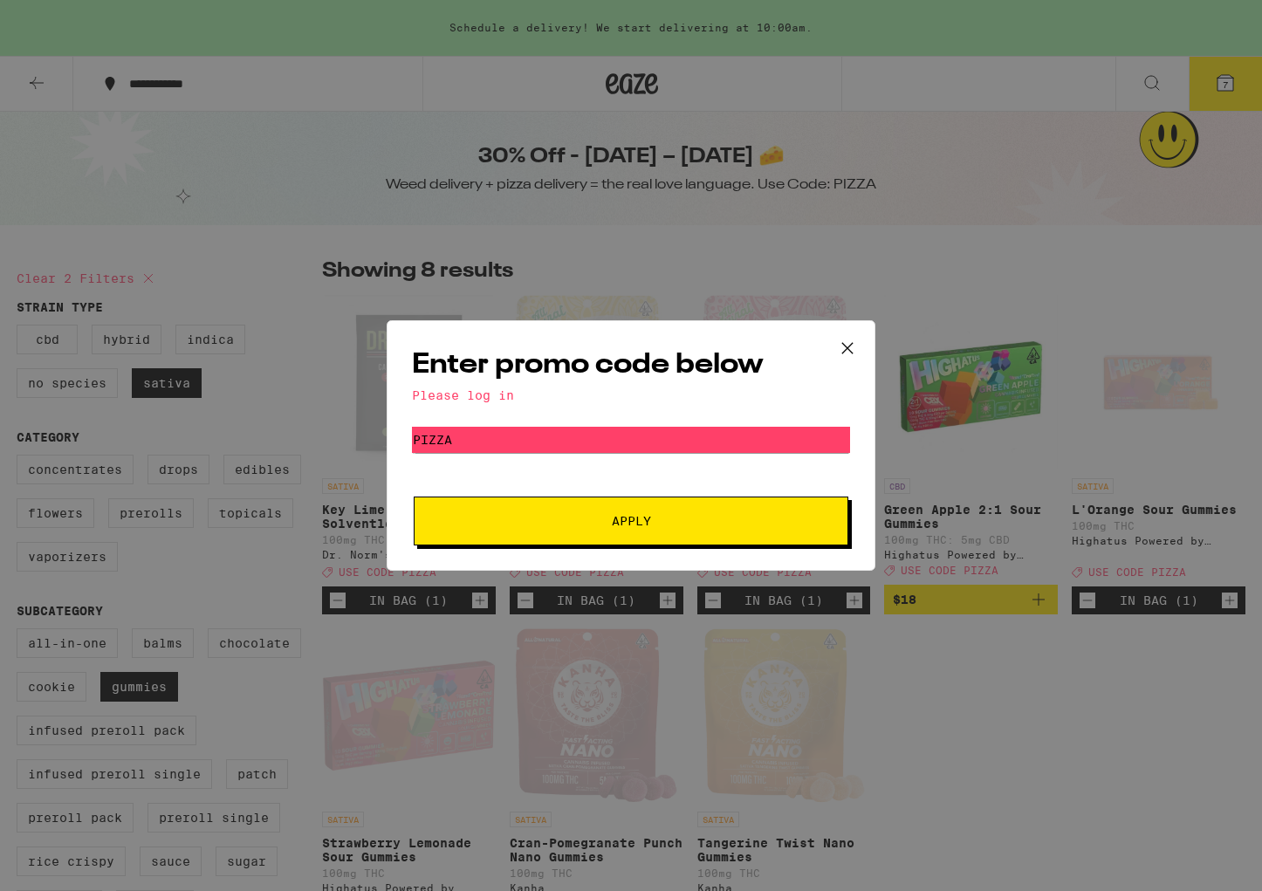
click at [847, 352] on icon at bounding box center [847, 348] width 26 height 26
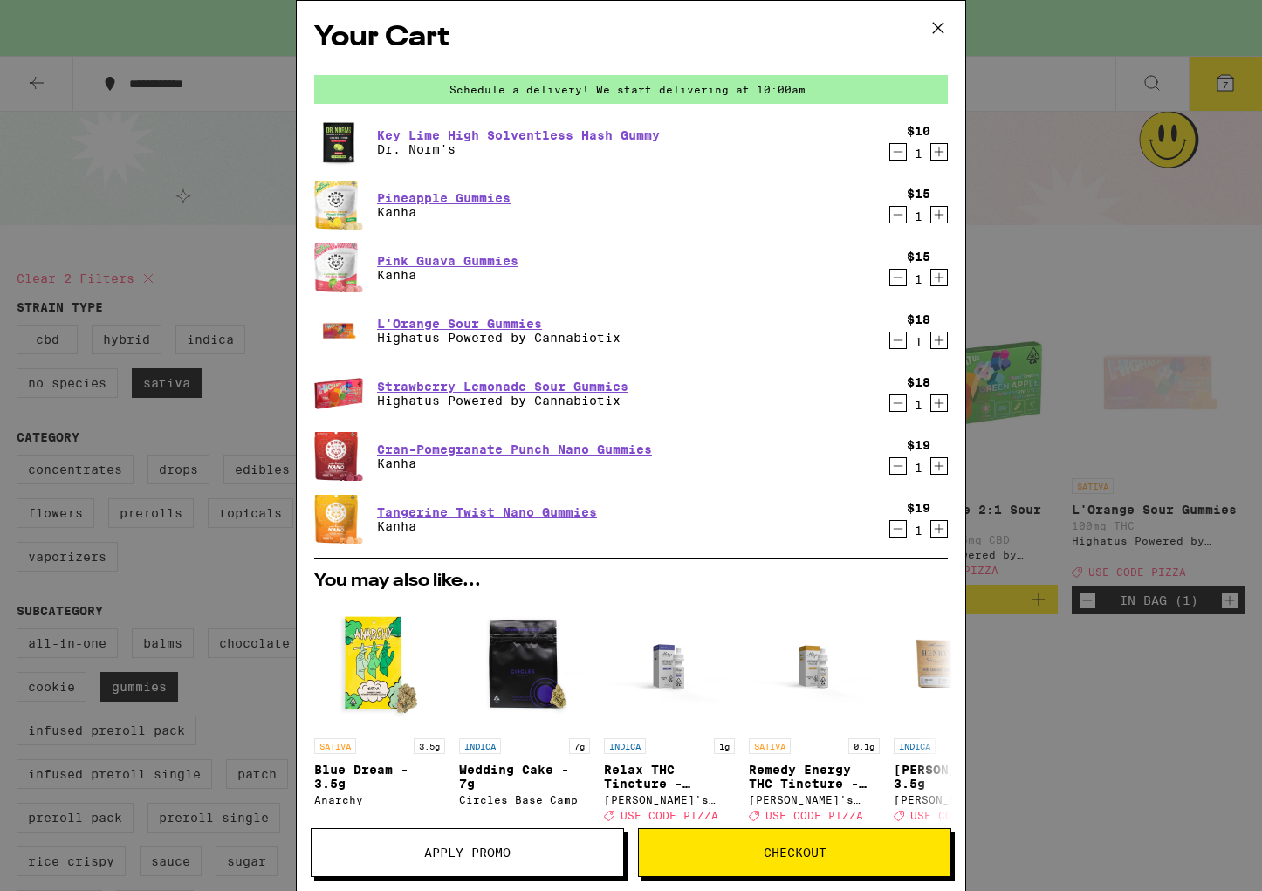
click at [938, 32] on icon at bounding box center [938, 28] width 26 height 26
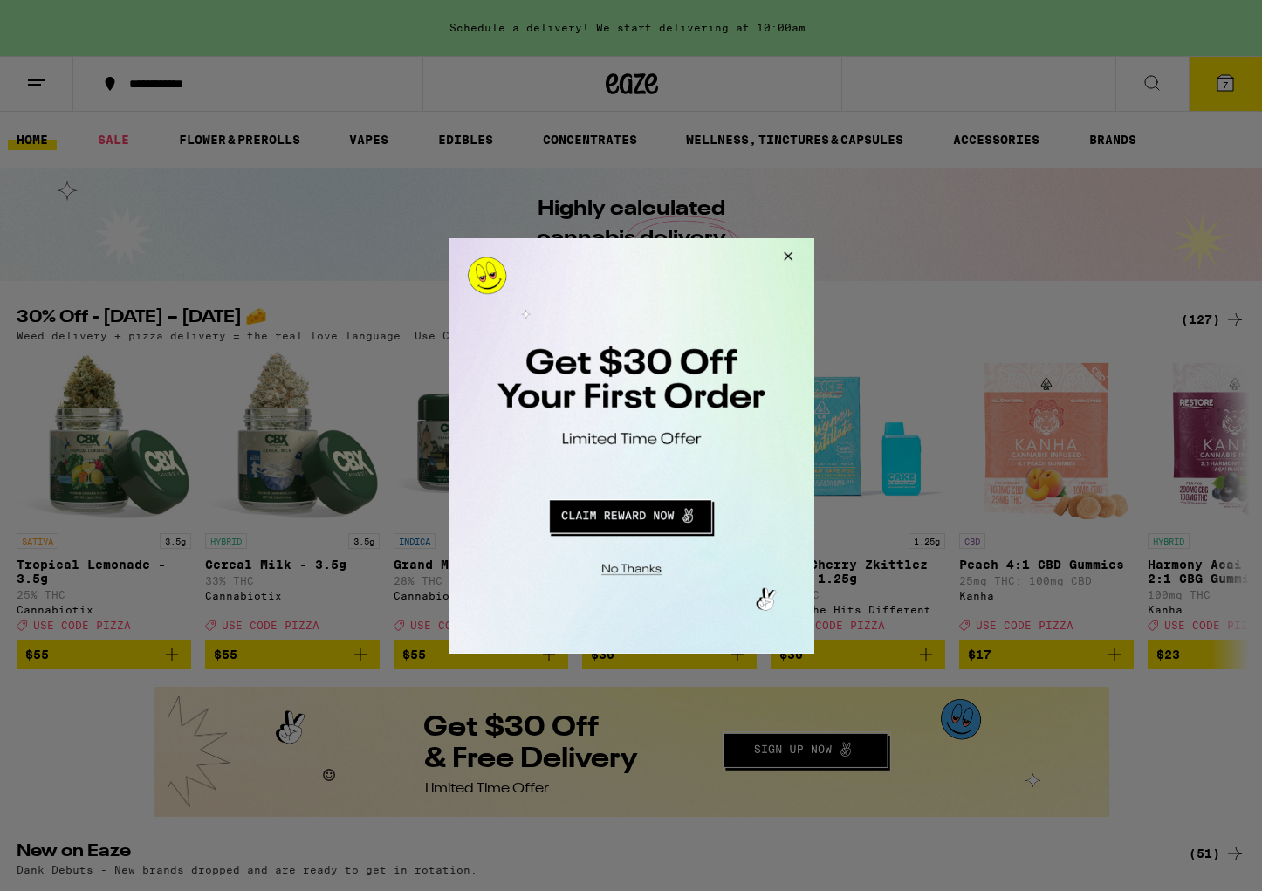
click at [631, 520] on button "Redirect to URL" at bounding box center [629, 513] width 304 height 42
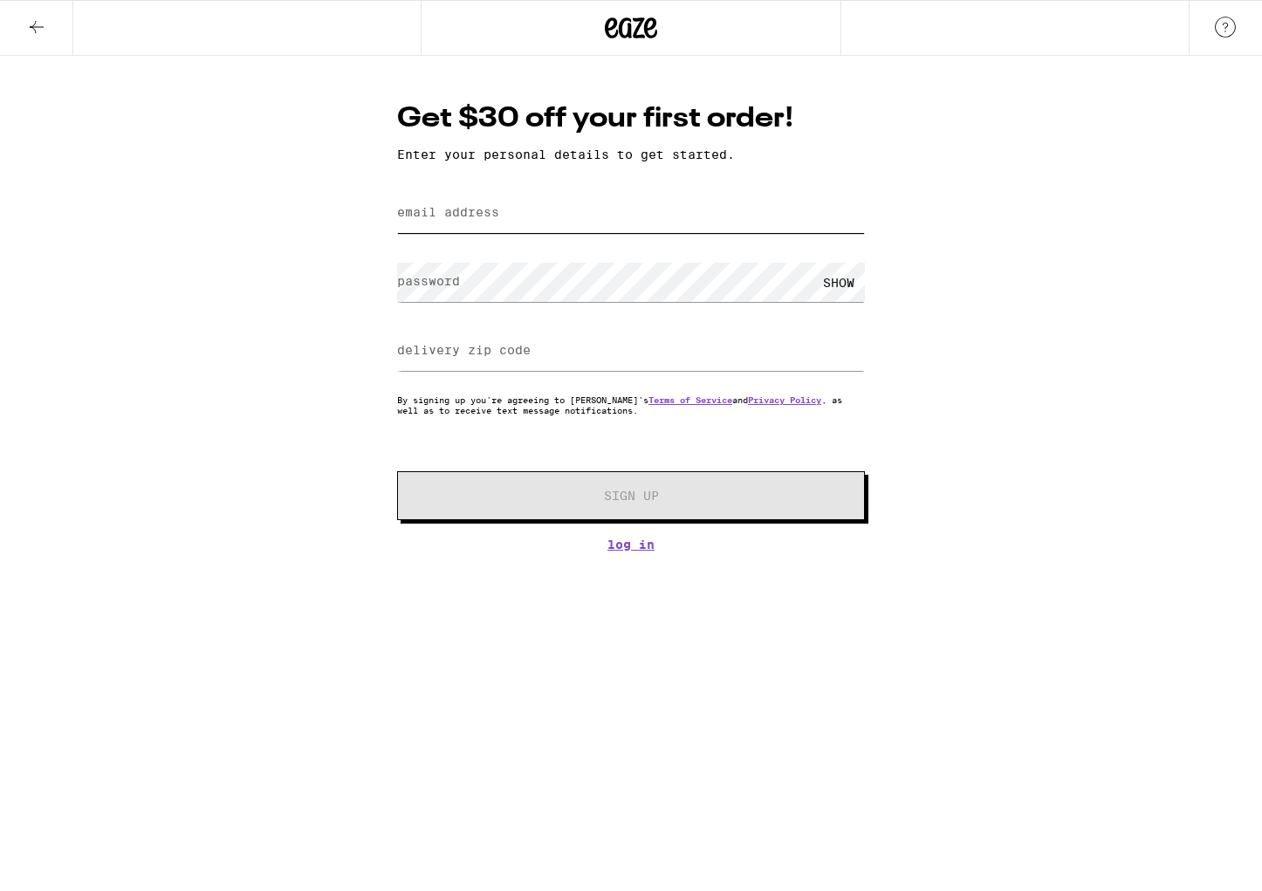
type input "[EMAIL_ADDRESS][DOMAIN_NAME]"
click at [492, 357] on label "delivery zip code" at bounding box center [464, 350] width 134 height 14
type input "94110"
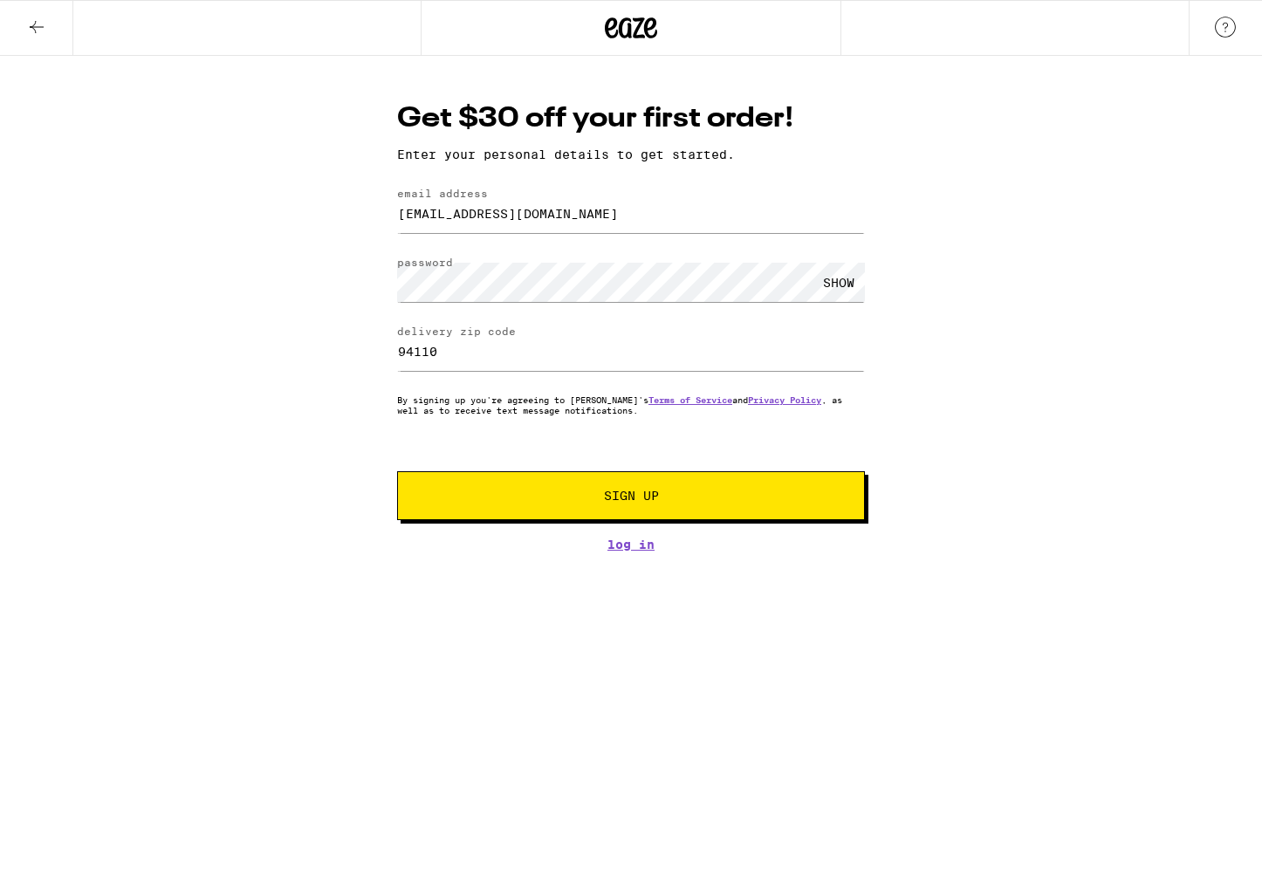
click at [655, 491] on button "Sign Up" at bounding box center [631, 495] width 468 height 49
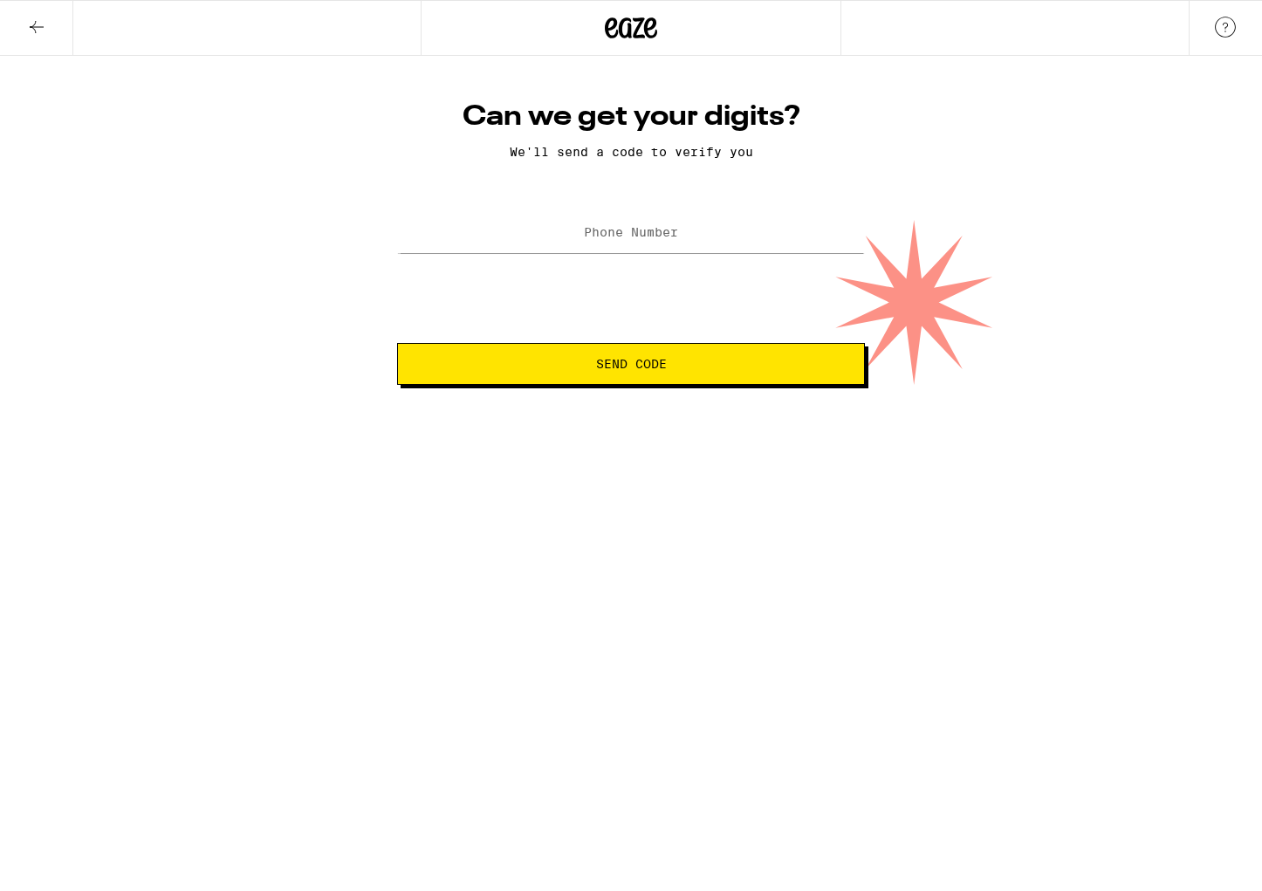
click at [601, 235] on label "Phone Number" at bounding box center [631, 232] width 94 height 14
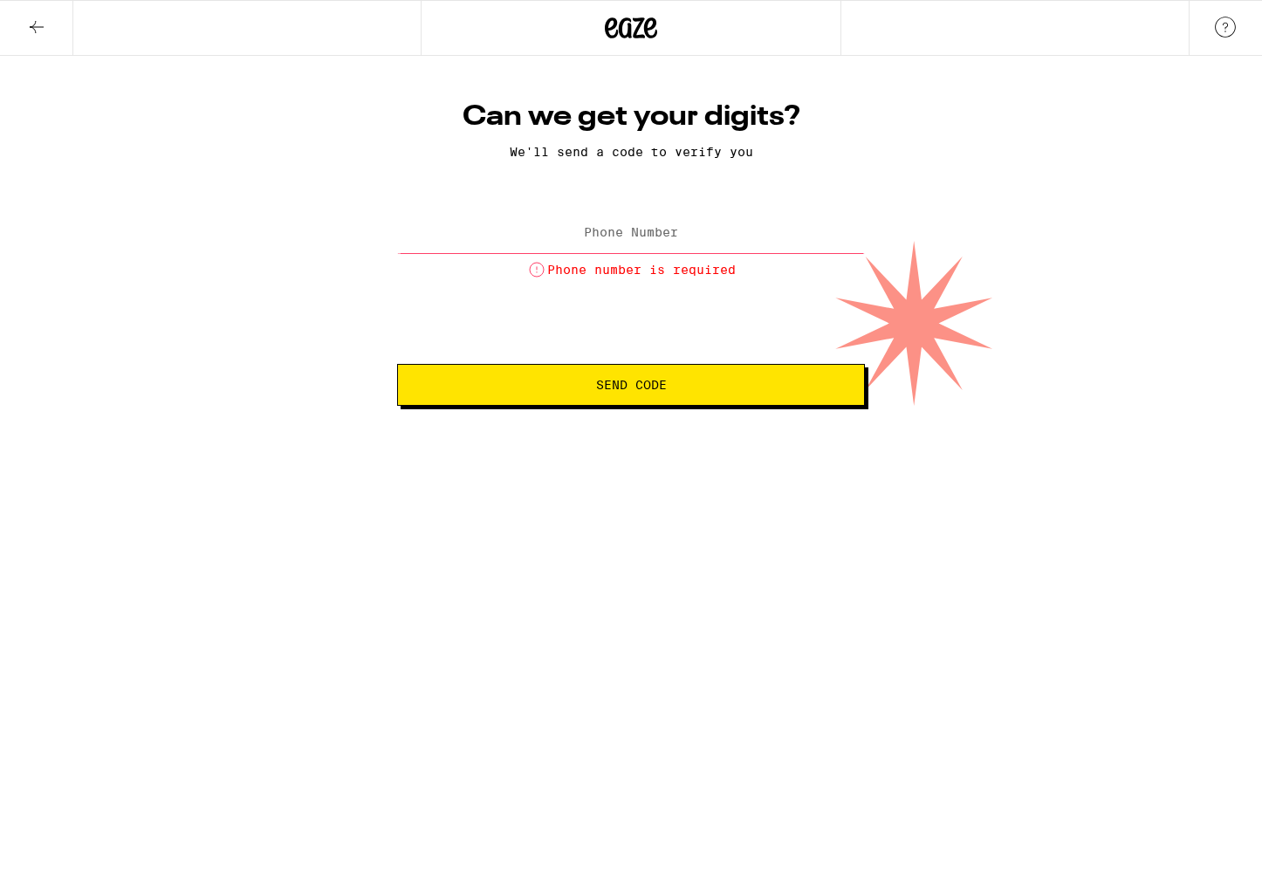
click at [652, 228] on label "Phone Number" at bounding box center [631, 232] width 94 height 14
click at [650, 234] on label "Phone Number" at bounding box center [631, 232] width 94 height 14
type input "(408) 250-6532"
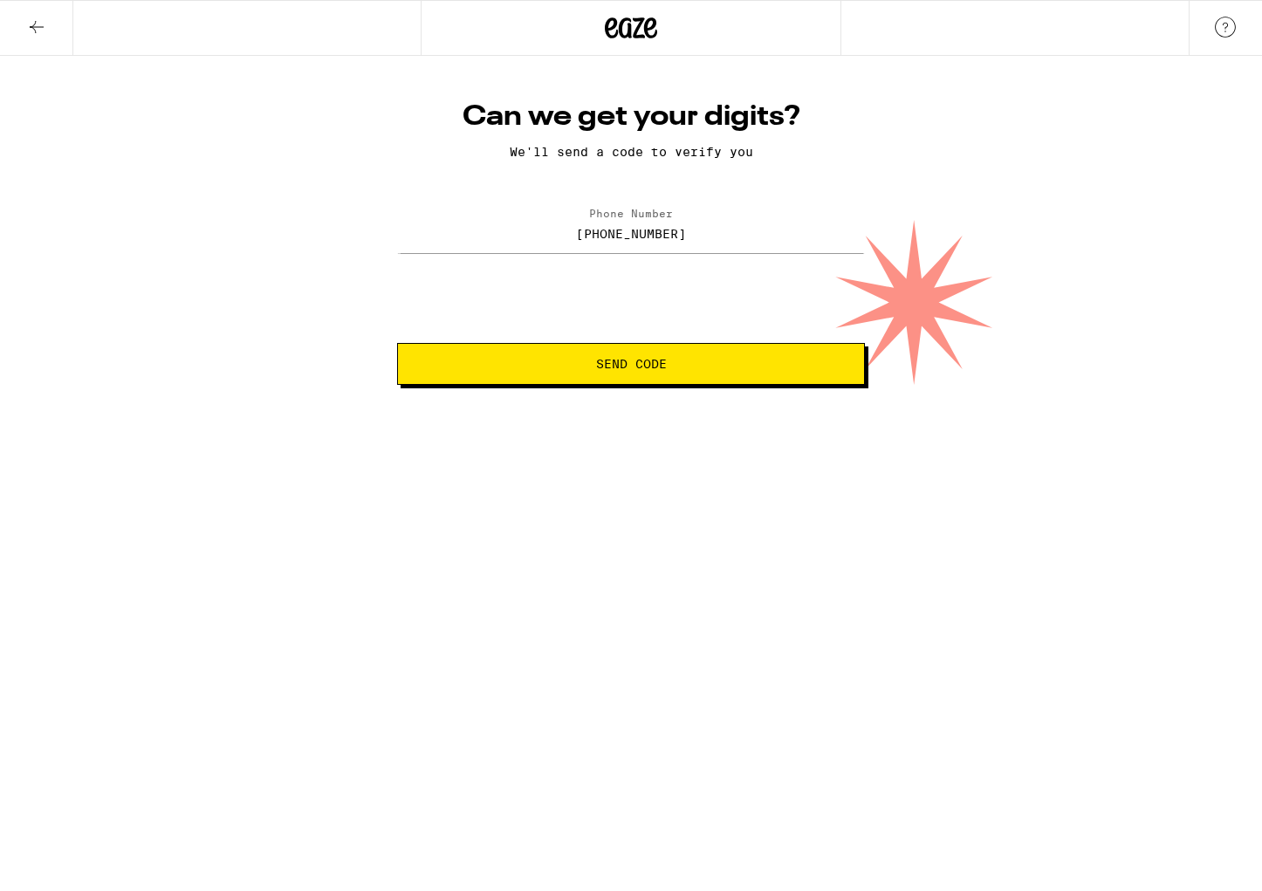
click at [653, 370] on span "Send Code" at bounding box center [631, 364] width 71 height 12
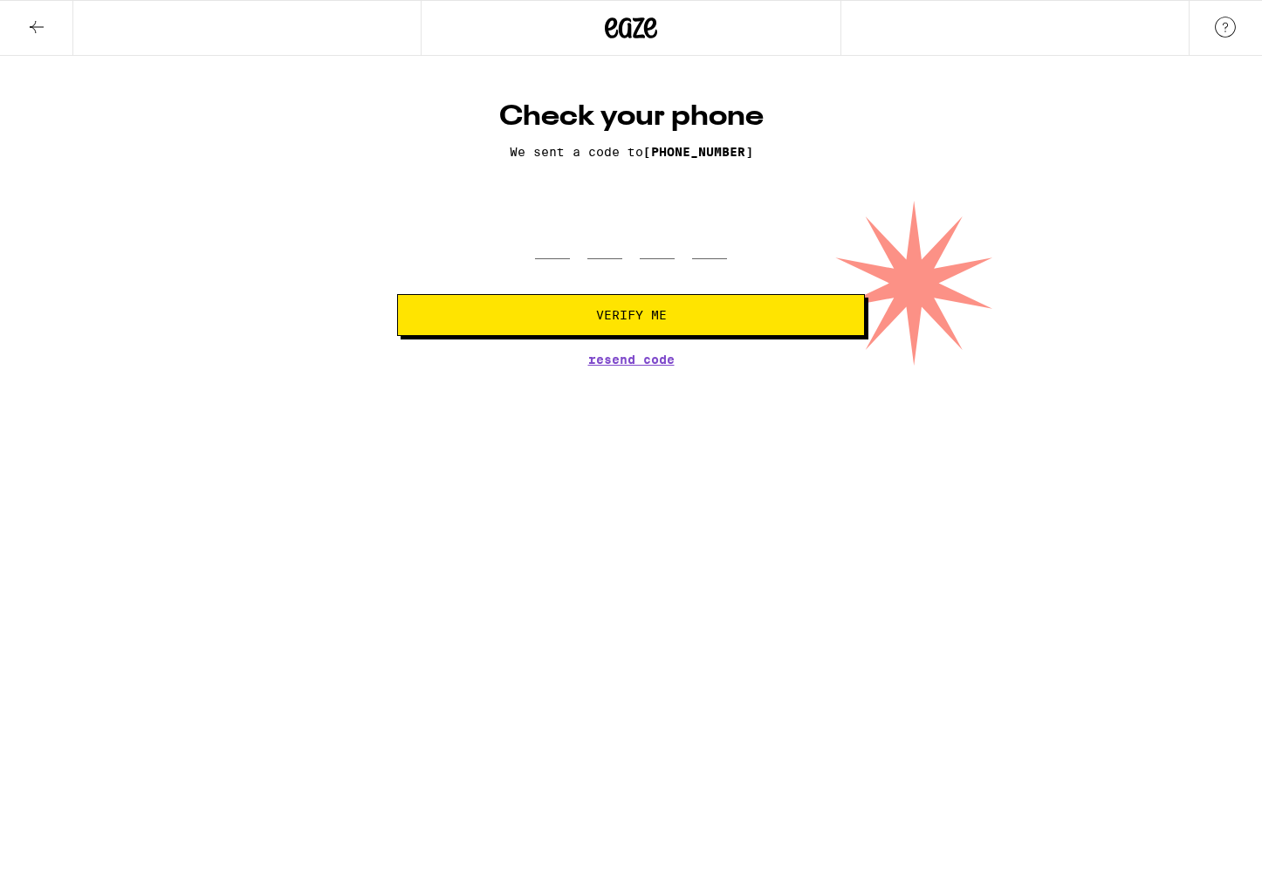
click at [580, 209] on div "Check your phone We sent a code to (408) 250-6532 Verify Me Resend Code" at bounding box center [631, 233] width 503 height 266
click at [555, 238] on input "tel" at bounding box center [552, 233] width 35 height 51
click at [638, 358] on span "Resend Code" at bounding box center [631, 360] width 86 height 12
click at [556, 244] on input "tel" at bounding box center [552, 233] width 35 height 51
click at [640, 31] on icon at bounding box center [631, 27] width 52 height 31
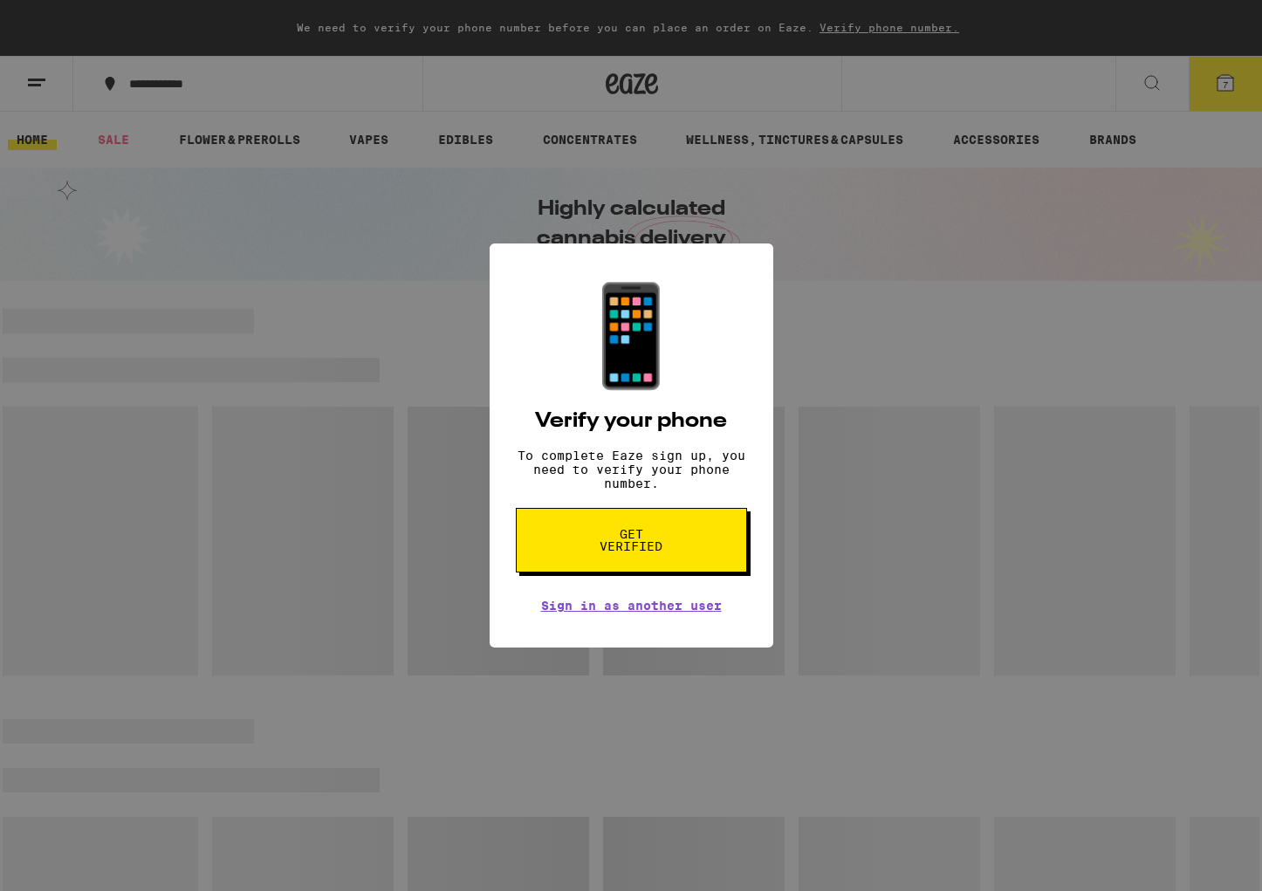
click at [644, 545] on span "Get verified" at bounding box center [632, 540] width 90 height 24
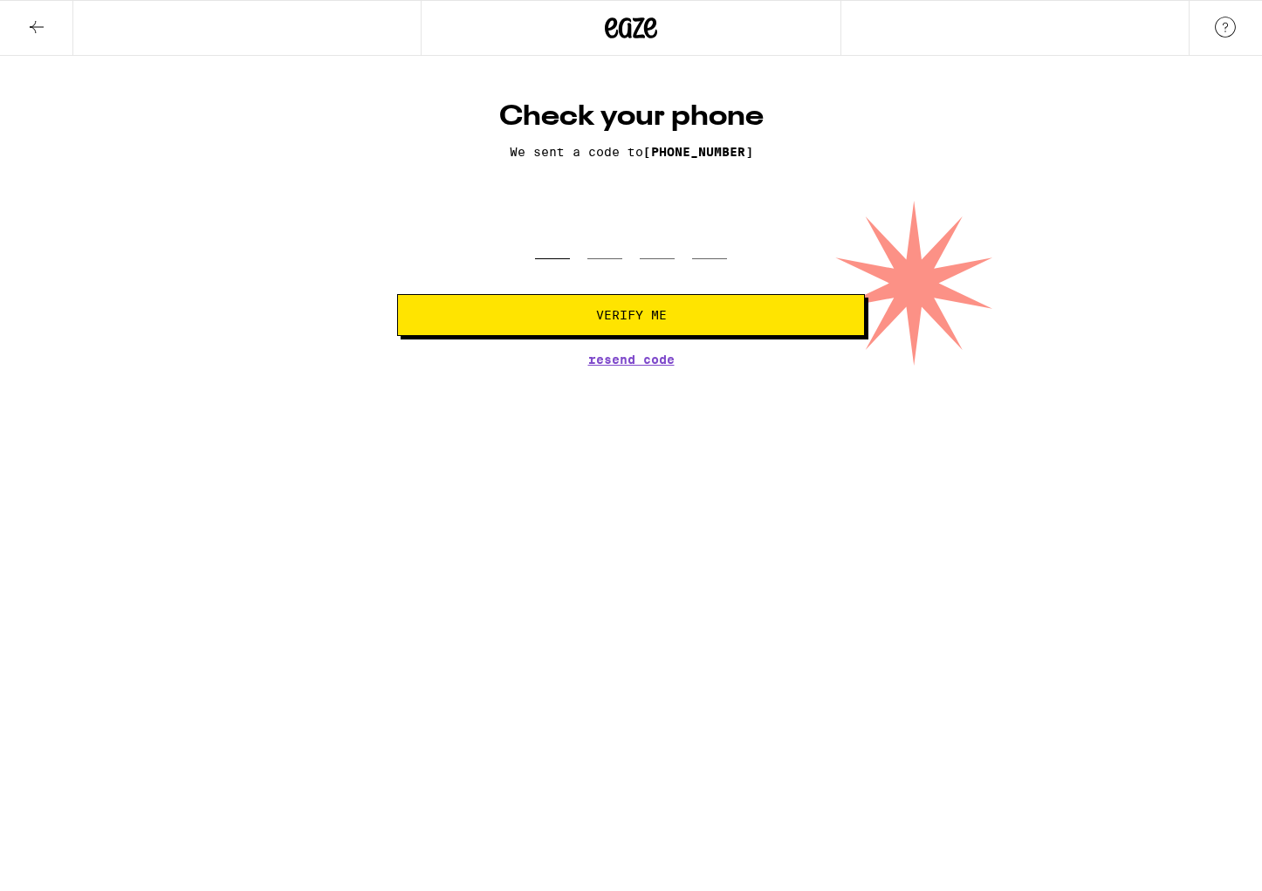
click at [549, 244] on input "tel" at bounding box center [552, 233] width 35 height 51
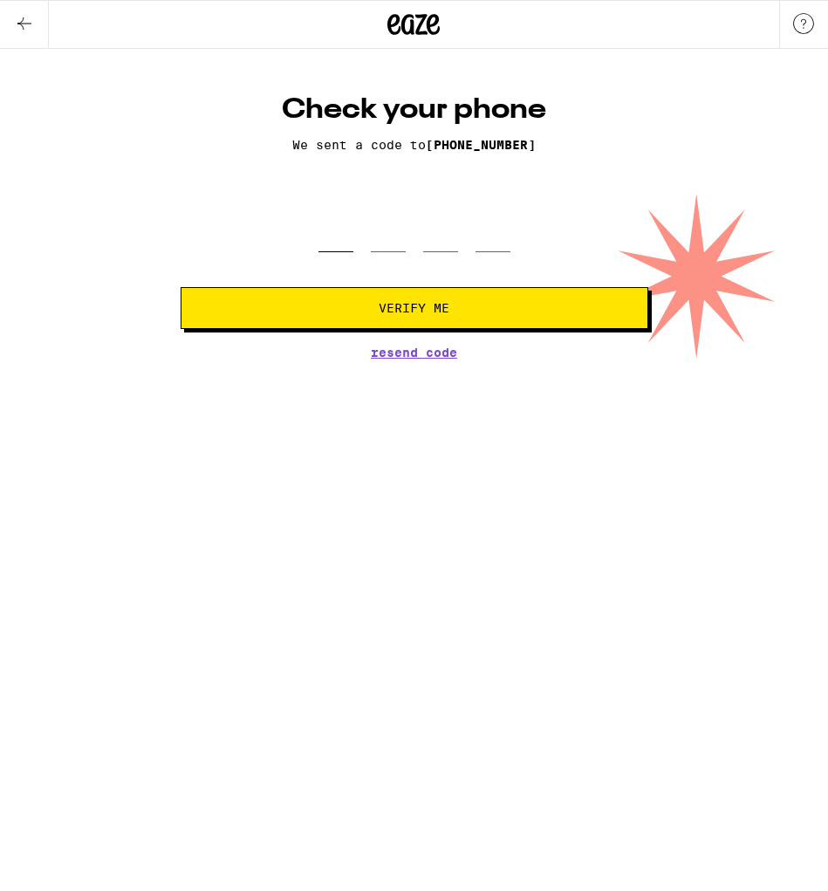
type input "2"
type input "4"
type input "1"
type input "5"
click at [414, 310] on button "Verify Me" at bounding box center [415, 308] width 468 height 42
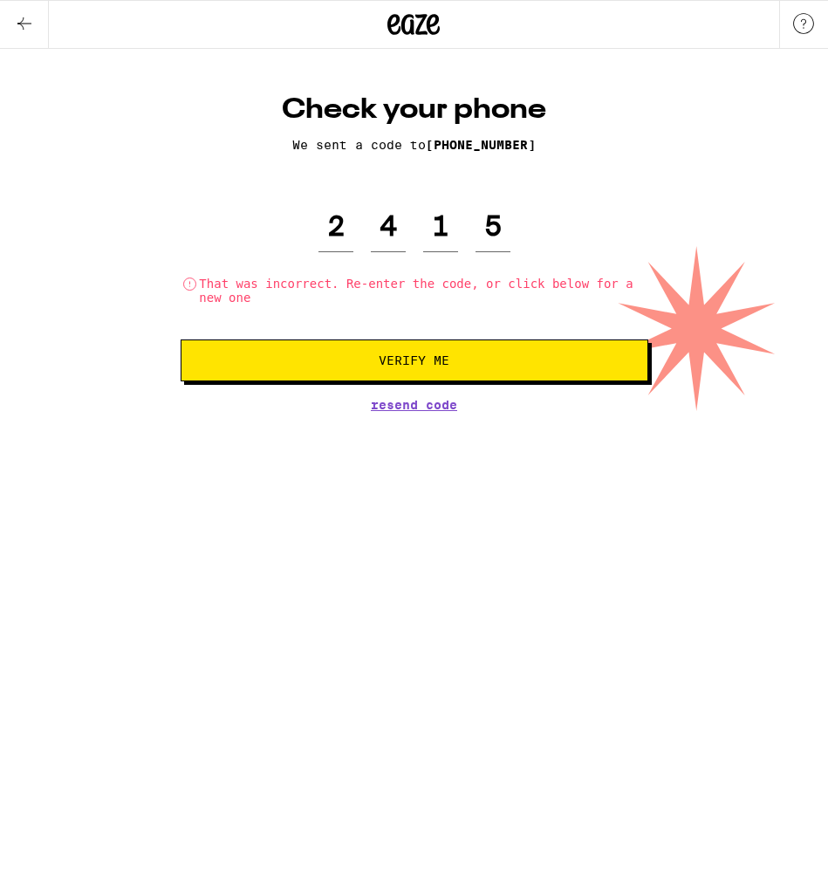
click at [436, 403] on span "Resend Code" at bounding box center [414, 405] width 86 height 12
click at [340, 230] on input "2" at bounding box center [336, 226] width 35 height 51
type input "2"
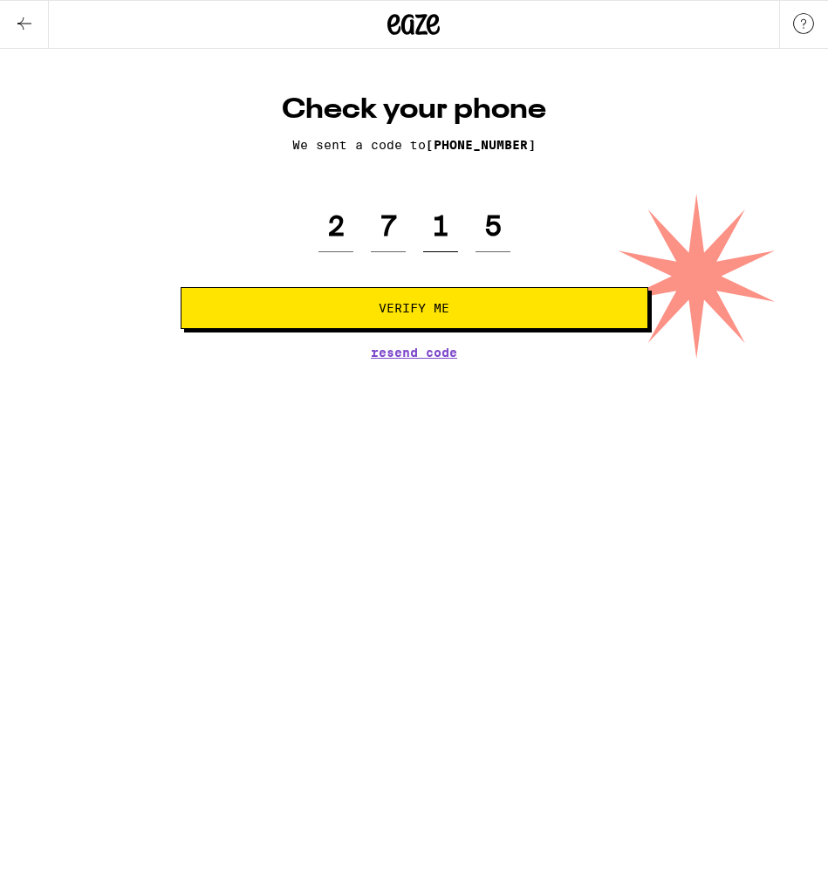
type input "7"
type input "0"
type input "7"
type input "0"
type input "8"
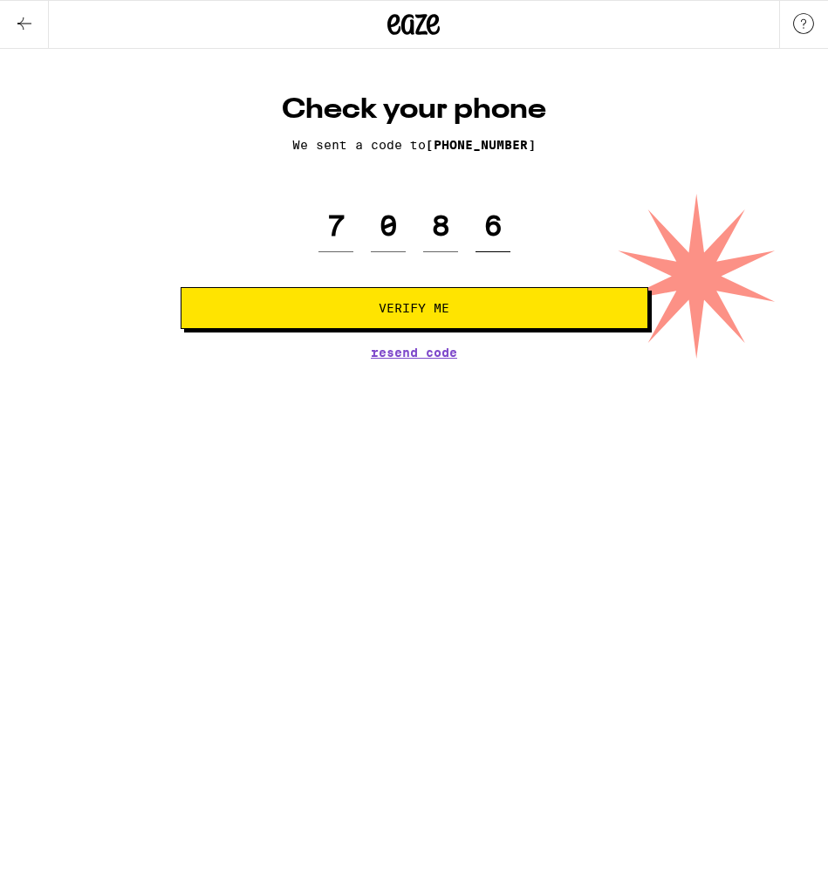
type input "6"
click at [414, 310] on button "Verify Me" at bounding box center [415, 308] width 468 height 42
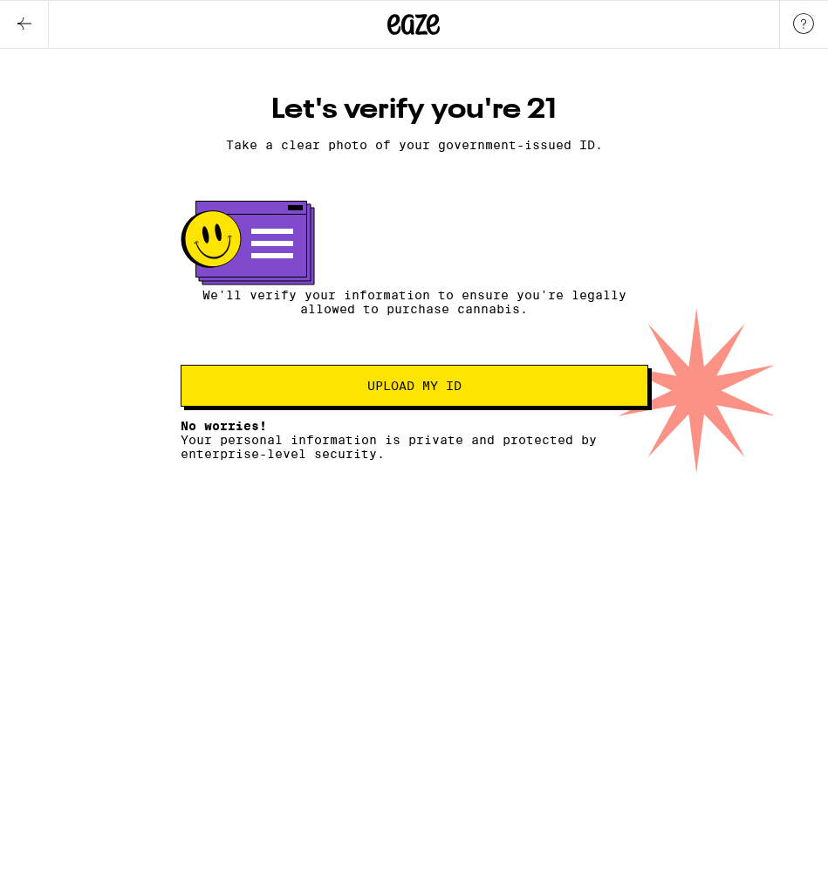
click at [470, 392] on span "Upload my ID" at bounding box center [415, 386] width 438 height 12
click at [454, 392] on span "Upload my ID" at bounding box center [414, 386] width 94 height 12
